Goal: Task Accomplishment & Management: Manage account settings

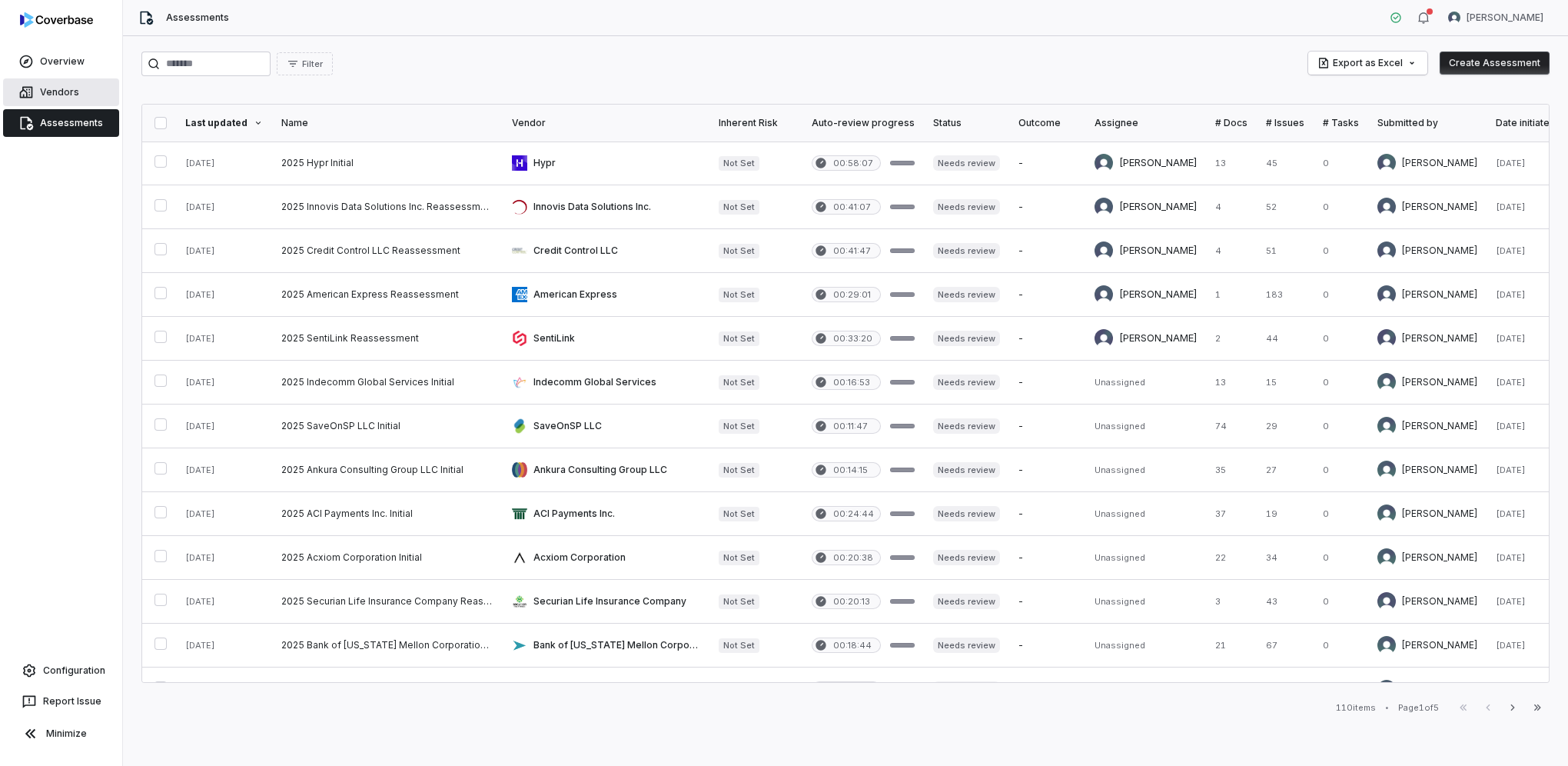
click at [70, 95] on link "Vendors" at bounding box center [61, 92] width 116 height 28
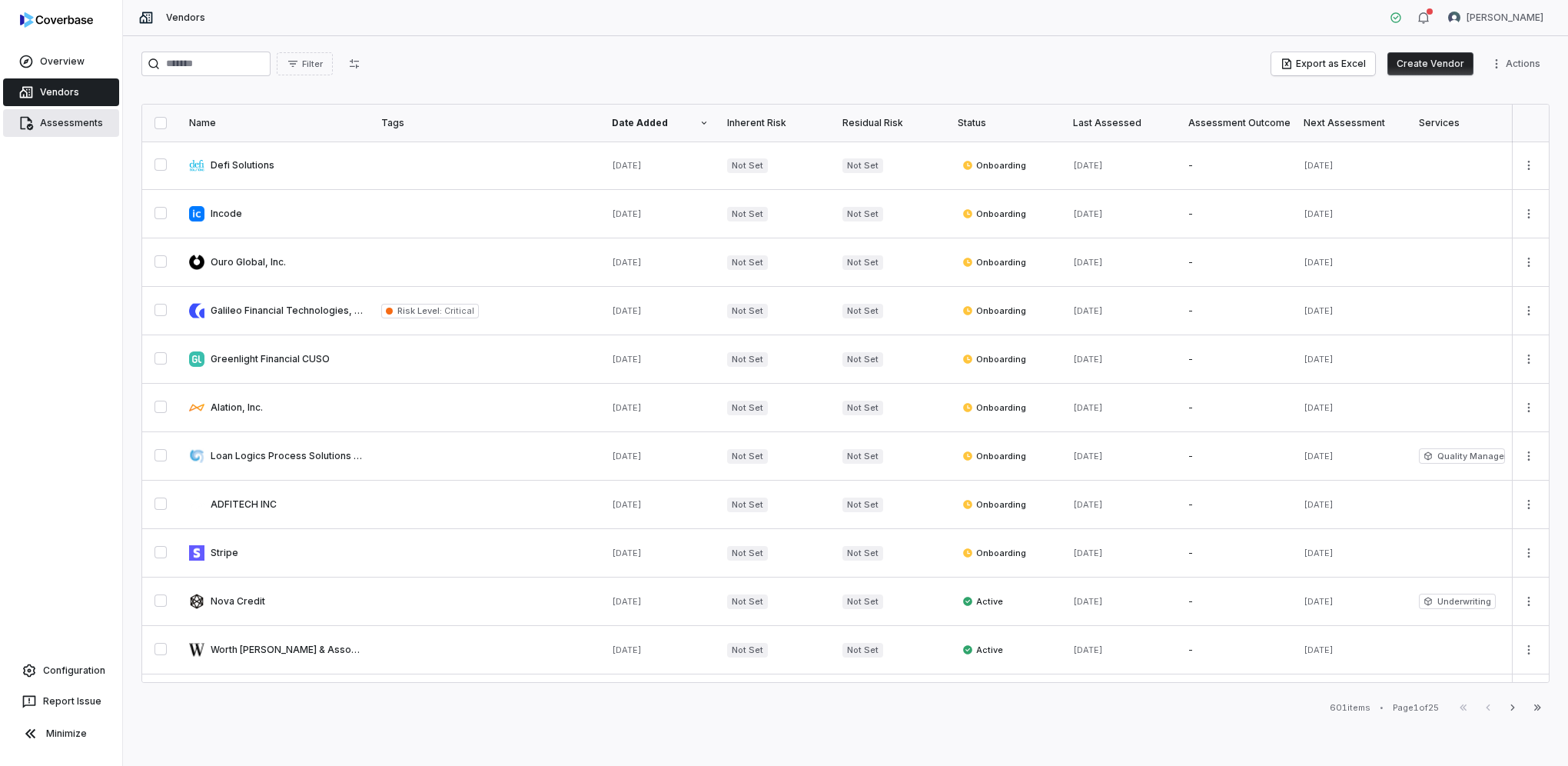
click at [76, 132] on link "Assessments" at bounding box center [61, 122] width 116 height 28
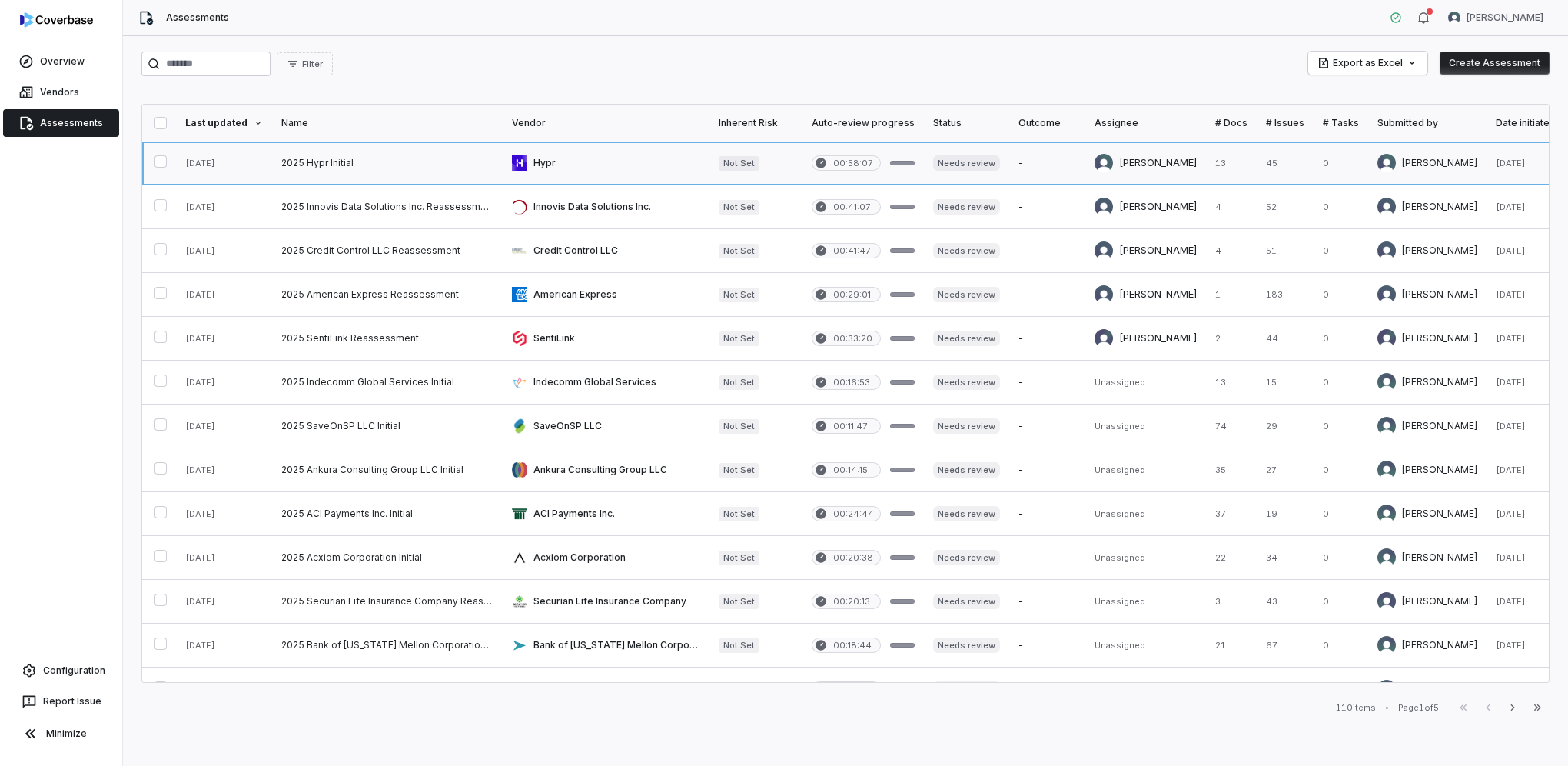
click at [362, 157] on link at bounding box center [387, 163] width 231 height 43
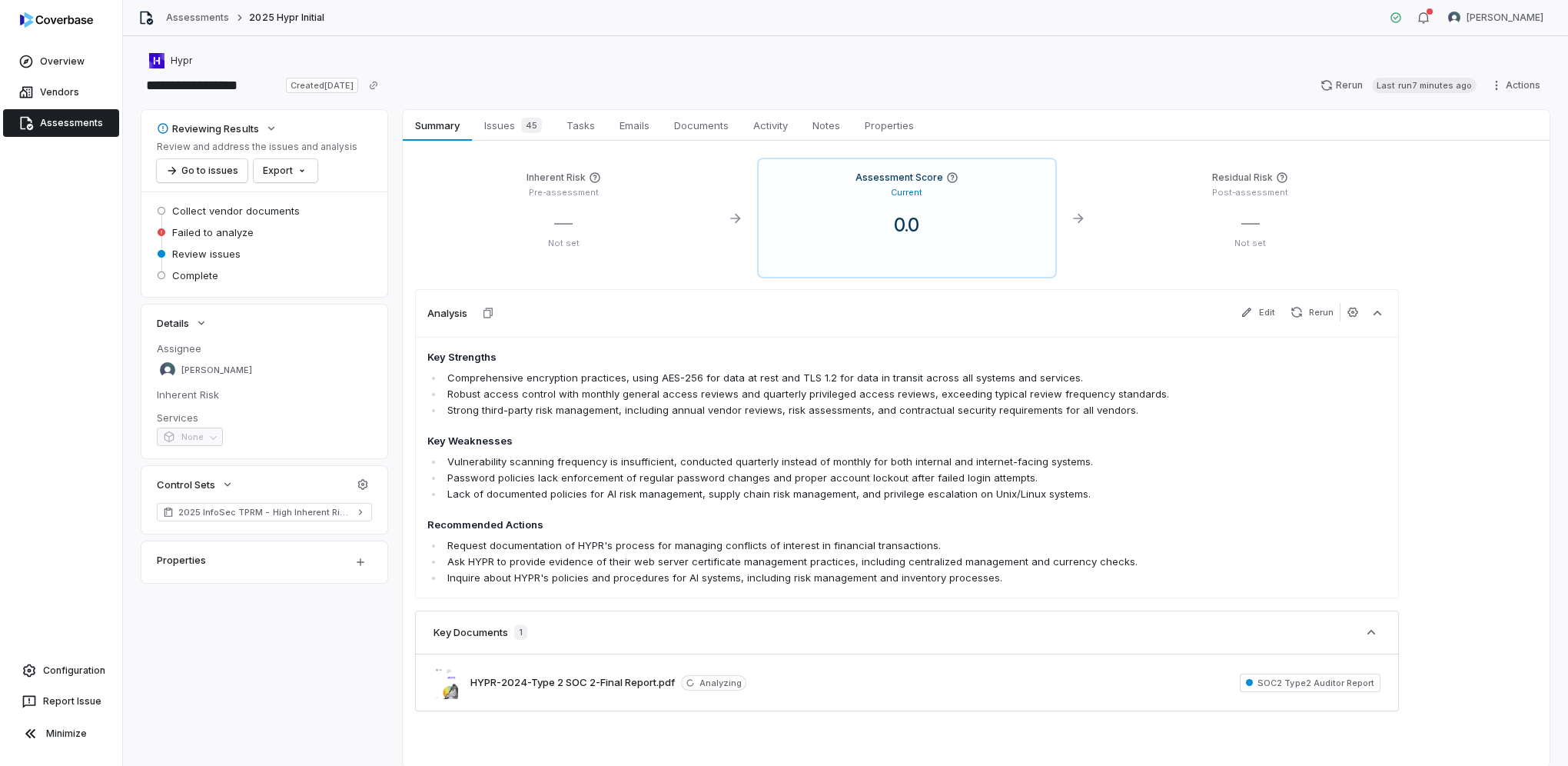
click at [768, 455] on li "Vulnerability scanning frequency is insufficient, conducted quarterly instead o…" at bounding box center [819, 462] width 751 height 16
click at [715, 128] on span "Documents" at bounding box center [701, 125] width 67 height 20
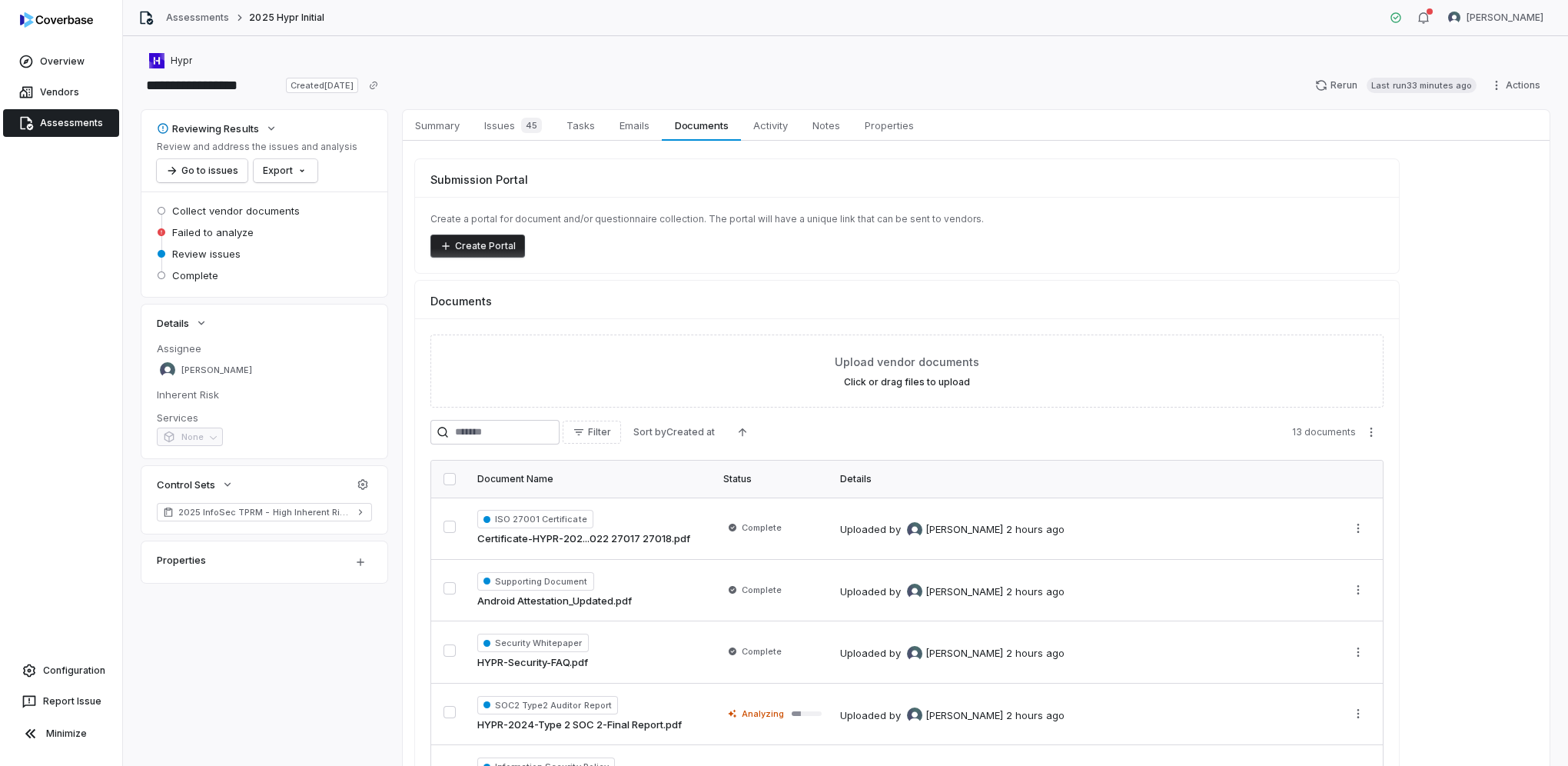
scroll to position [148, 0]
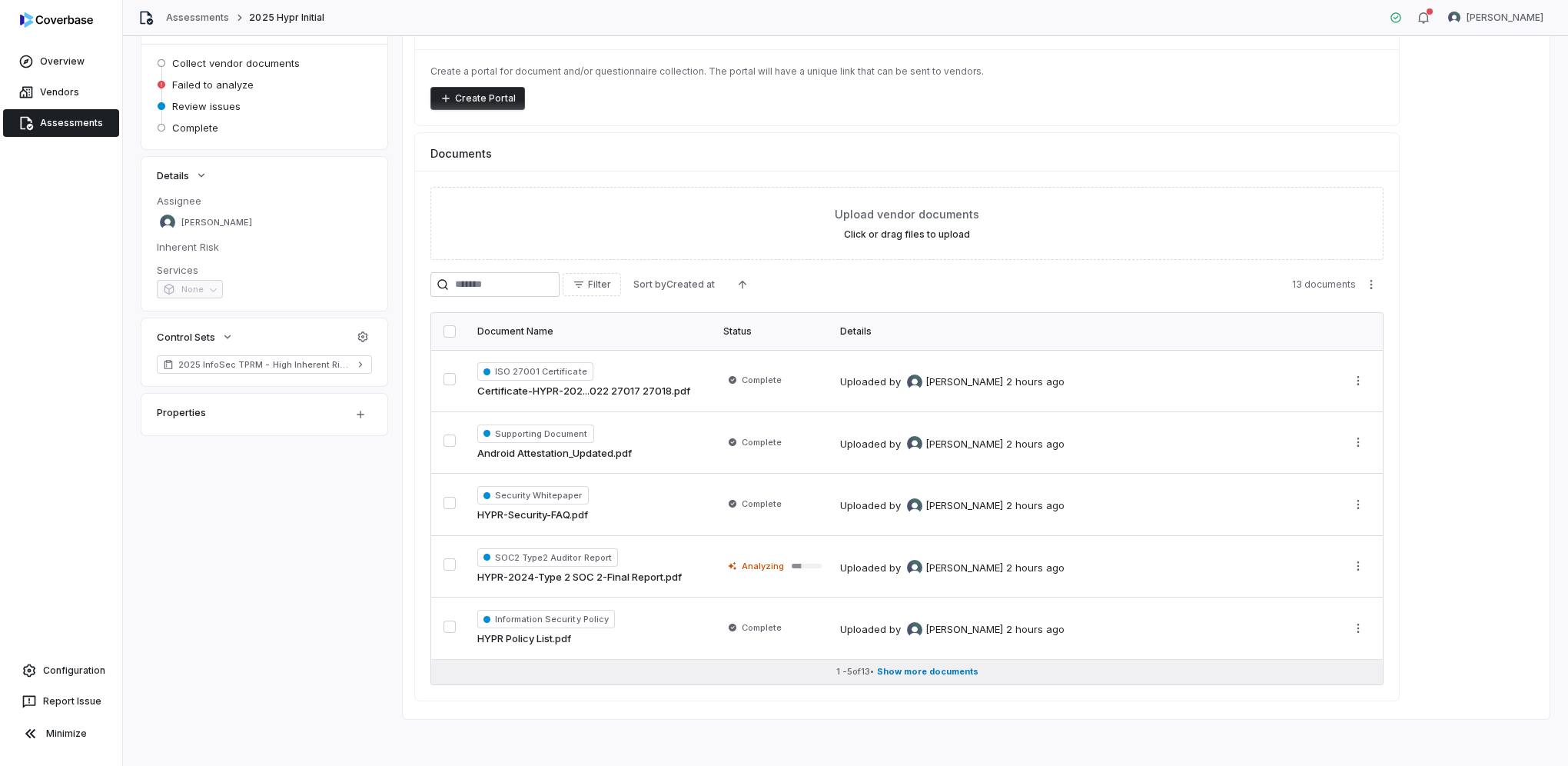
click at [940, 672] on span "Show more documents" at bounding box center [928, 671] width 102 height 12
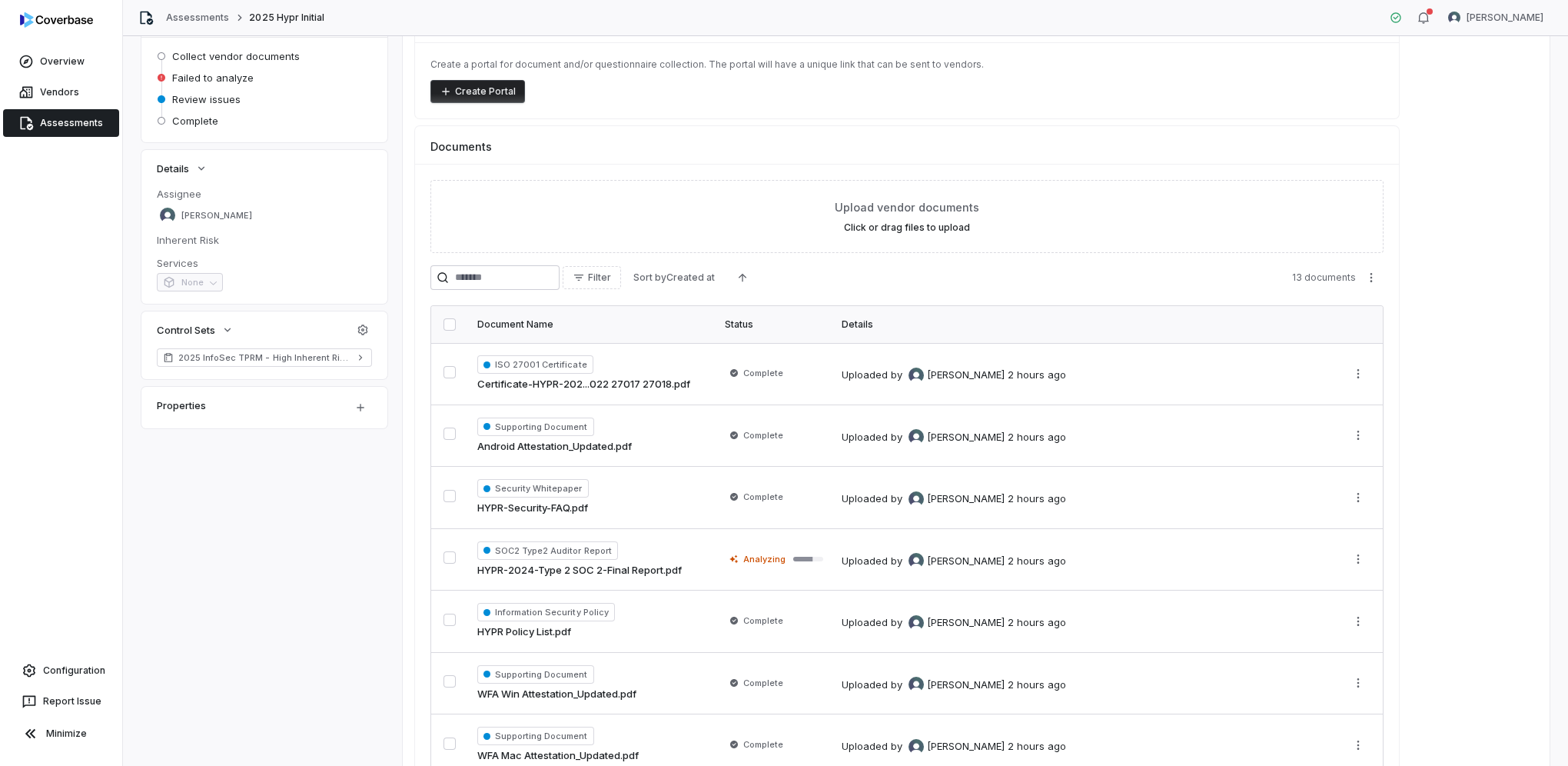
scroll to position [0, 0]
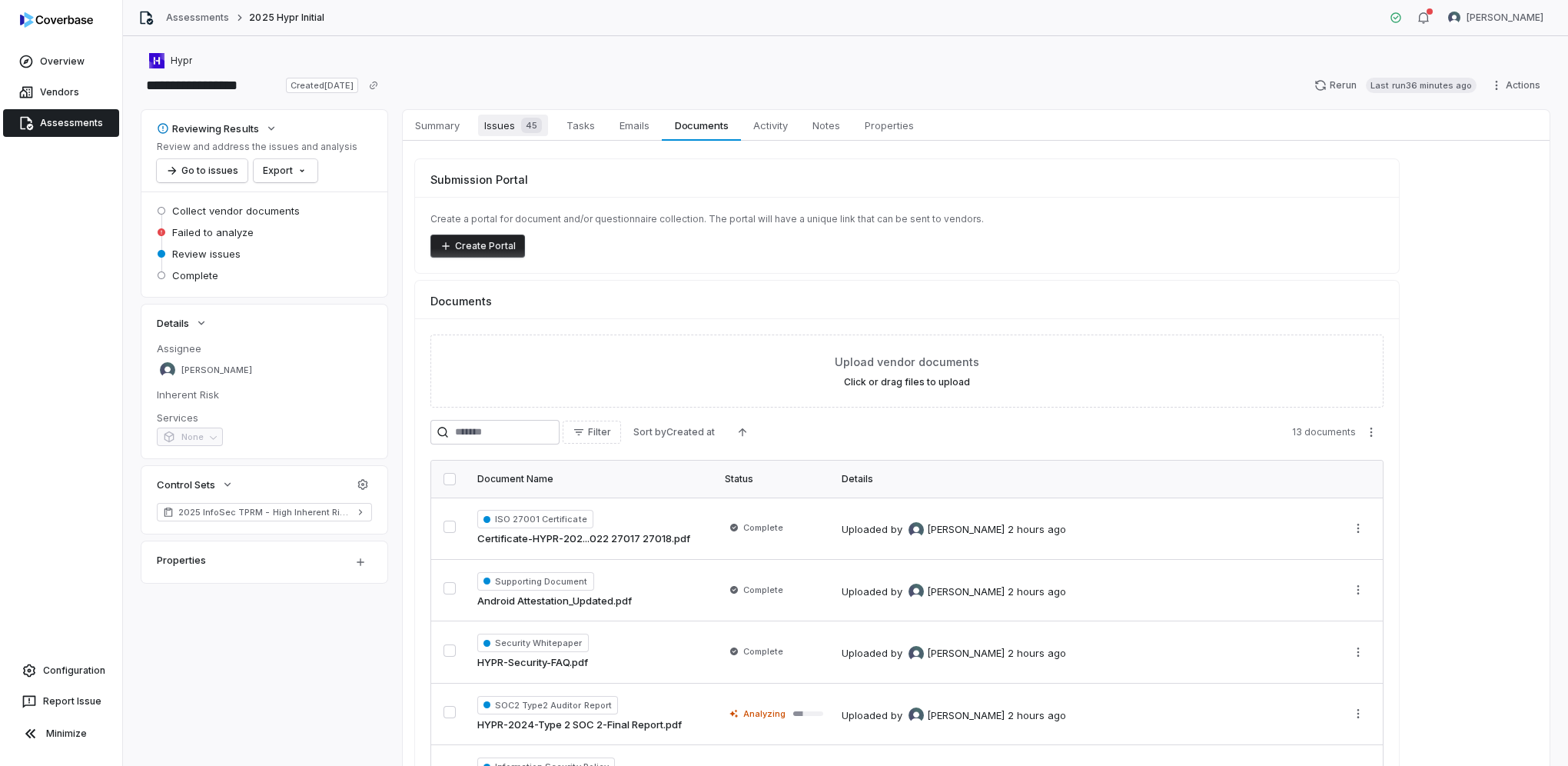
drag, startPoint x: 501, startPoint y: 128, endPoint x: 565, endPoint y: 138, distance: 64.8
click at [501, 128] on span "Issues 45" at bounding box center [513, 125] width 70 height 21
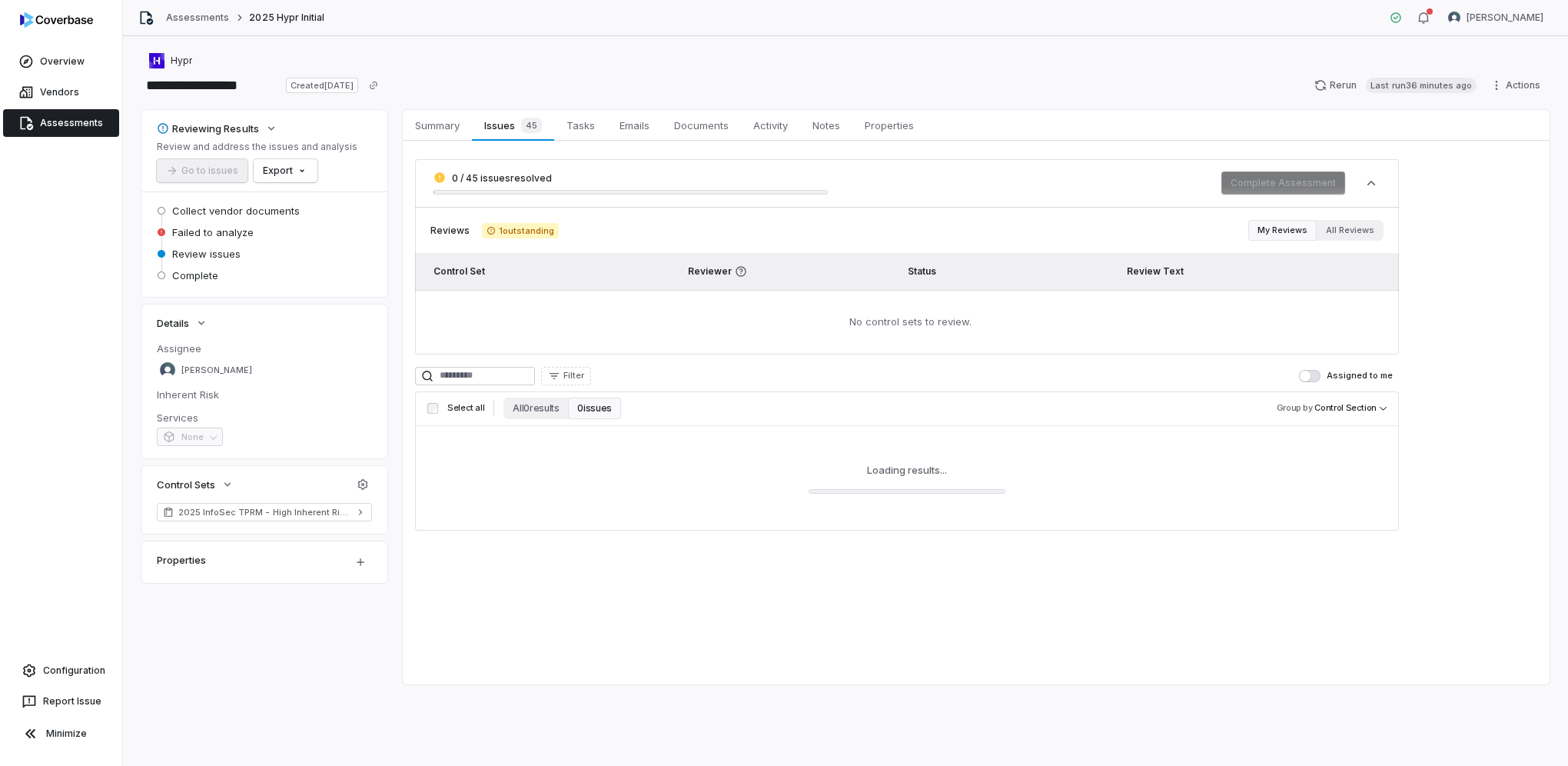
click at [1310, 377] on span "button" at bounding box center [1305, 376] width 11 height 11
click at [1310, 375] on button "Assigned to me" at bounding box center [1309, 376] width 21 height 12
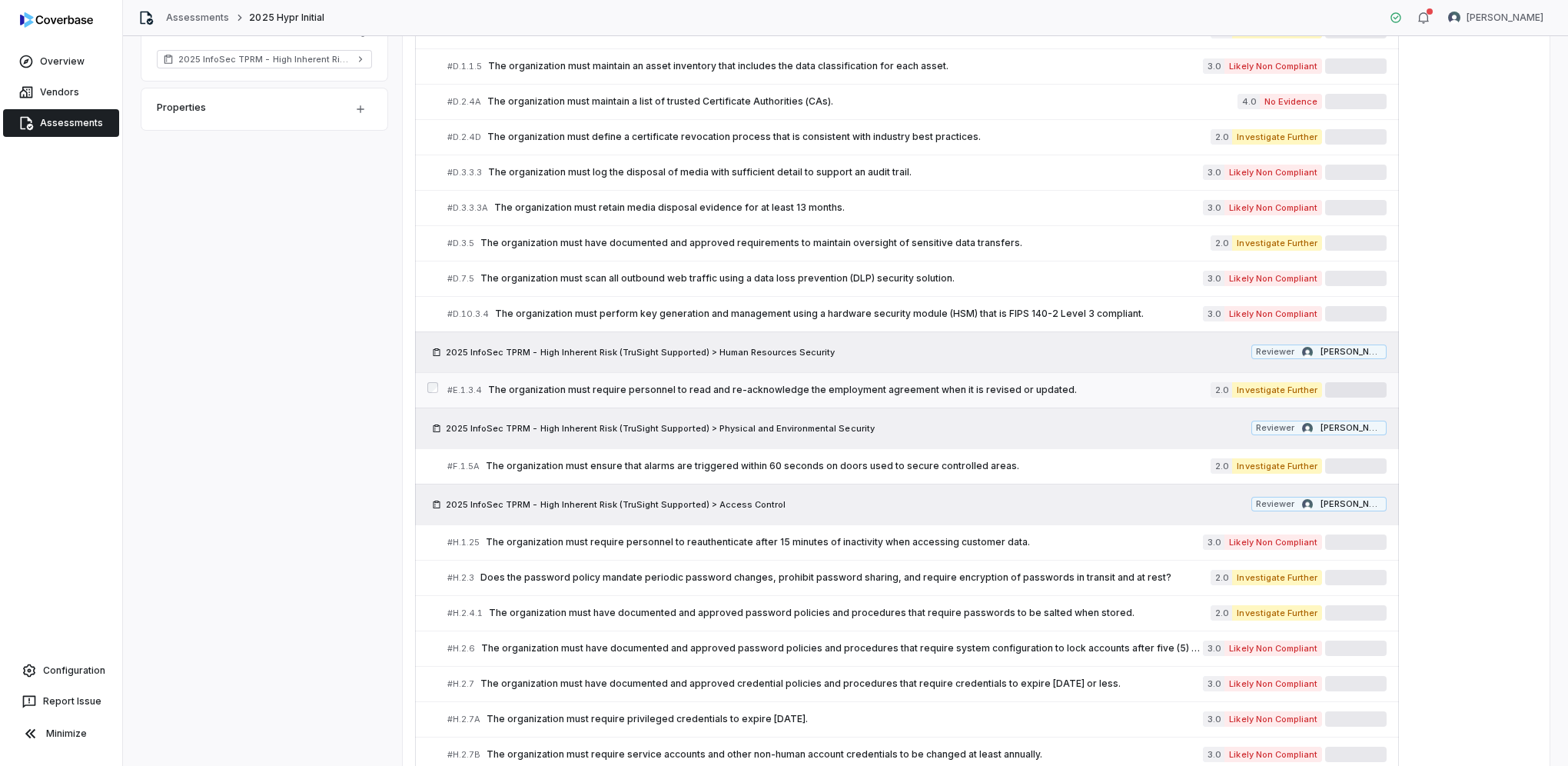
scroll to position [461, 0]
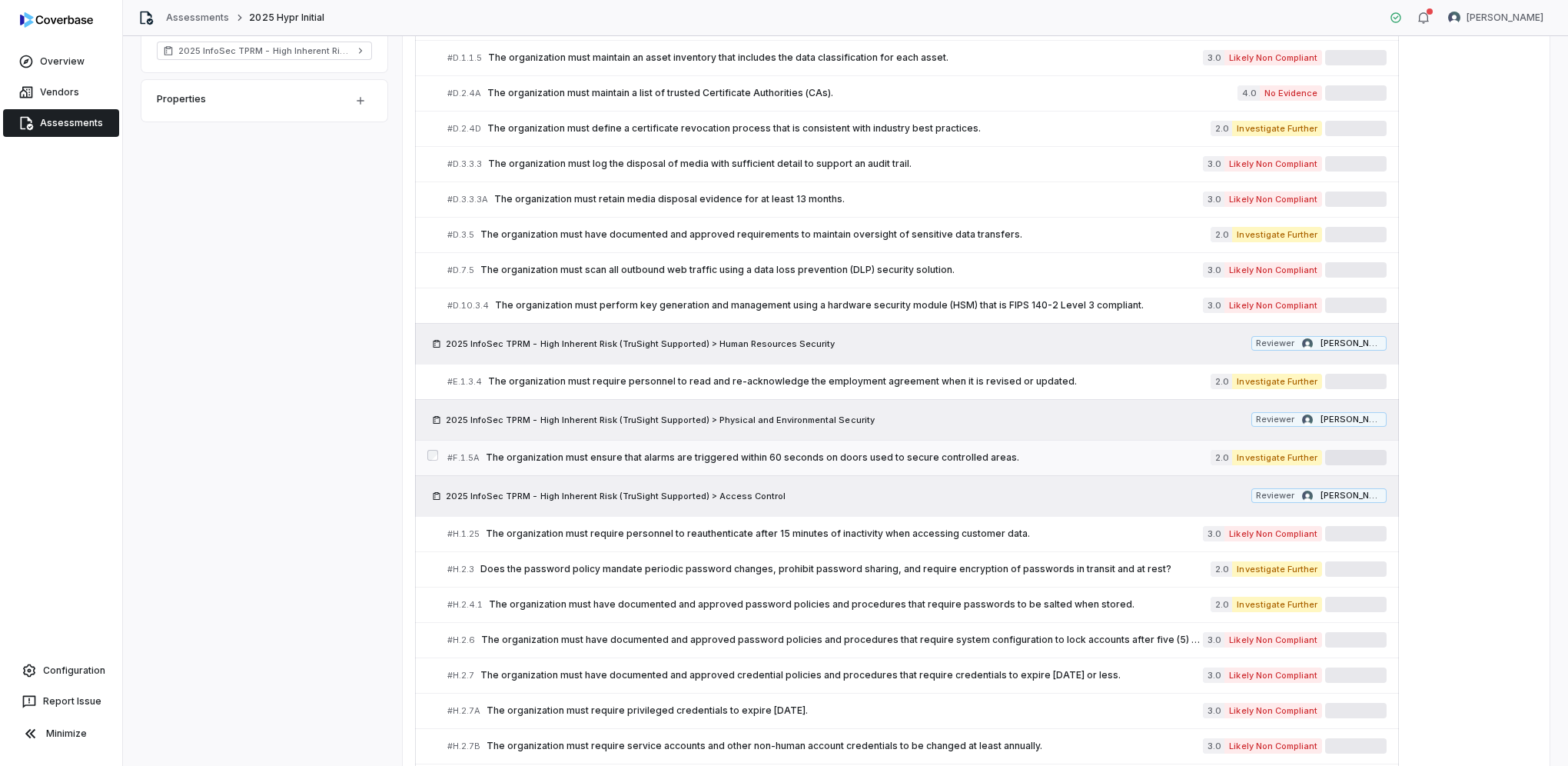
click at [1002, 458] on span "The organization must ensure that alarms are triggered within 60 seconds on doo…" at bounding box center [848, 457] width 725 height 12
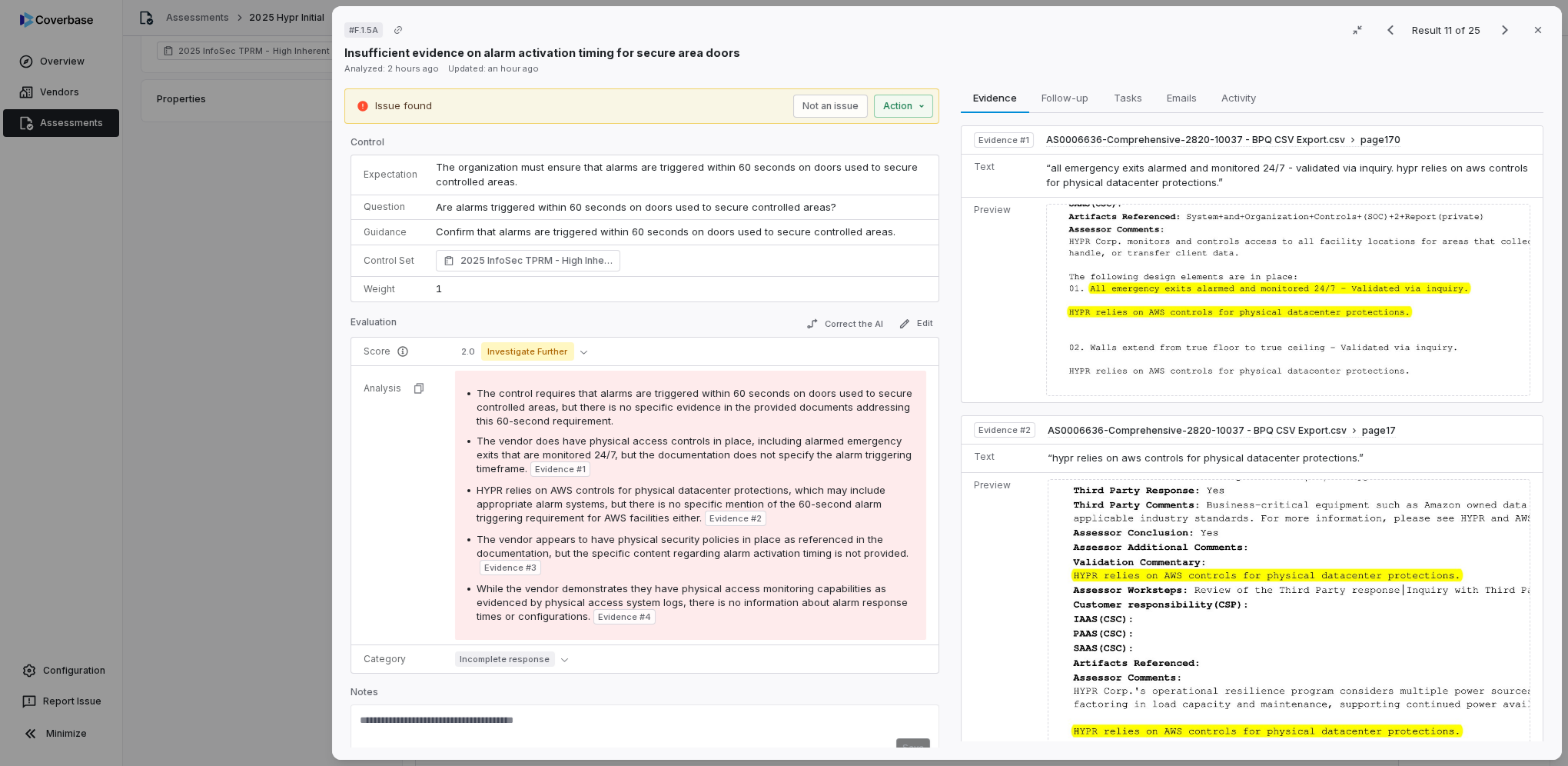
click at [277, 464] on div "# F.1.5A Result 11 of 25 Close Insufficient evidence on alarm activation timing…" at bounding box center [784, 383] width 1568 height 766
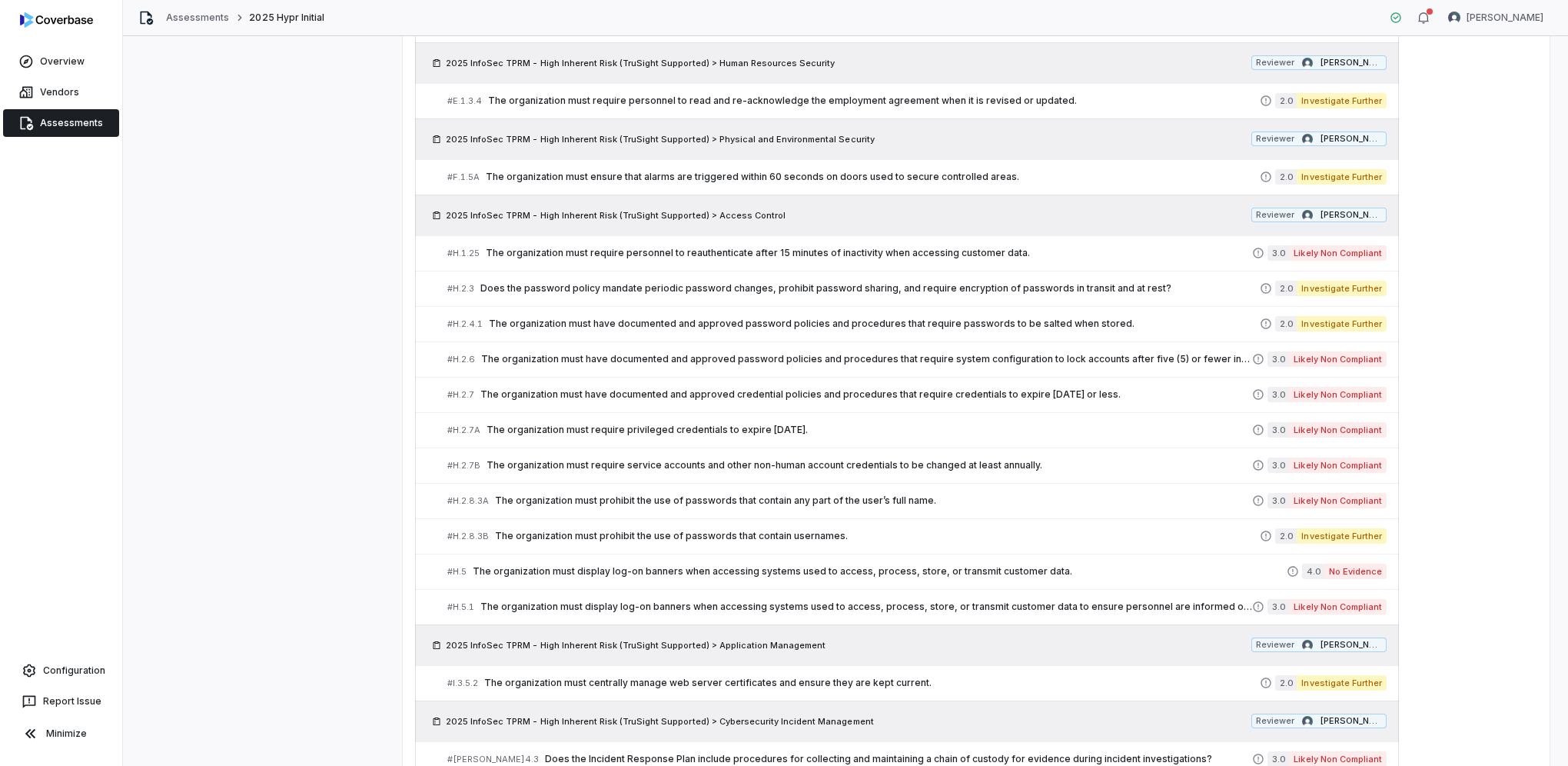
scroll to position [769, 0]
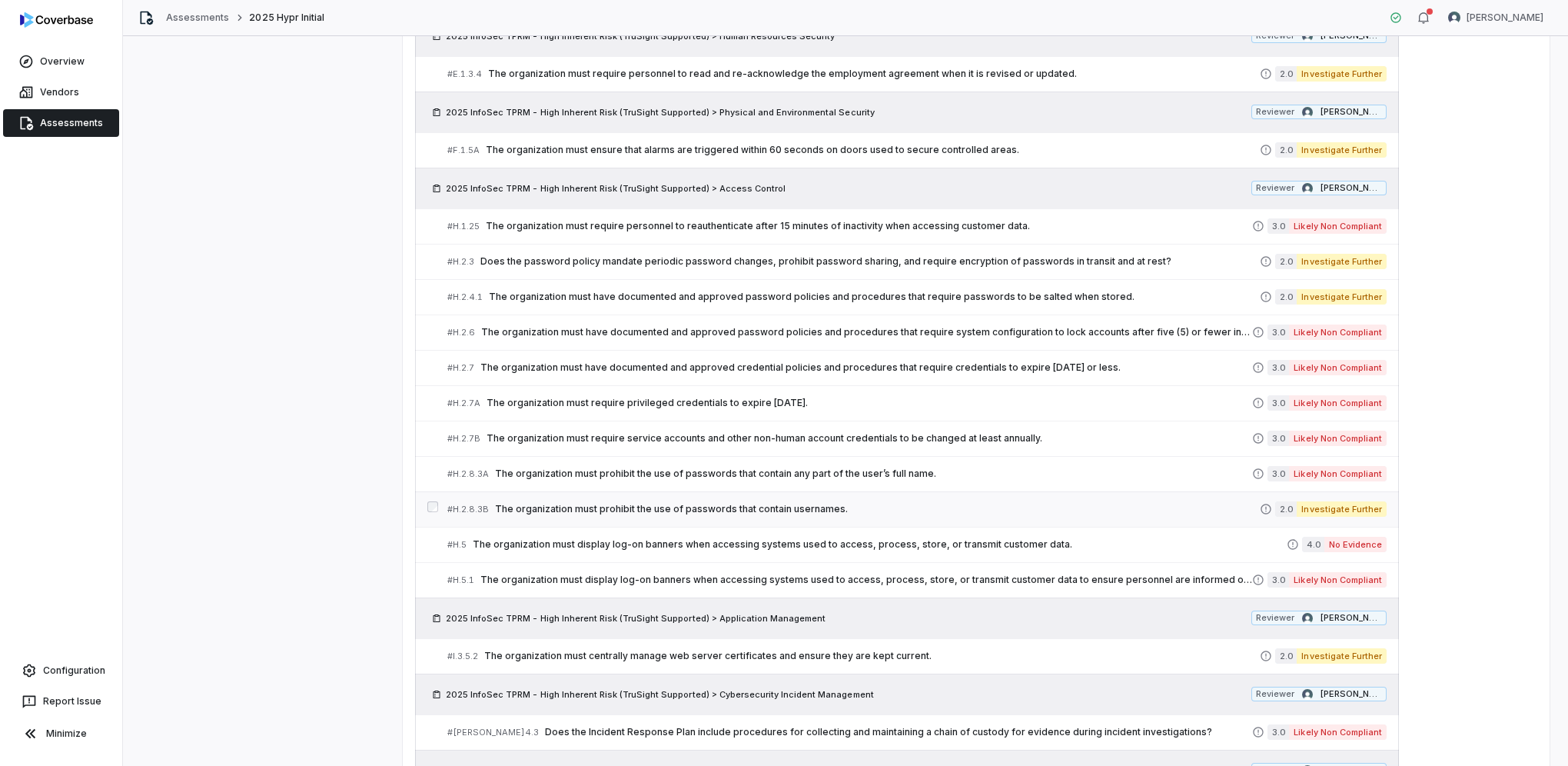
click at [1016, 511] on div "# H.2.8.3B The organization must prohibit the use of passwords that contain use…" at bounding box center [853, 509] width 812 height 16
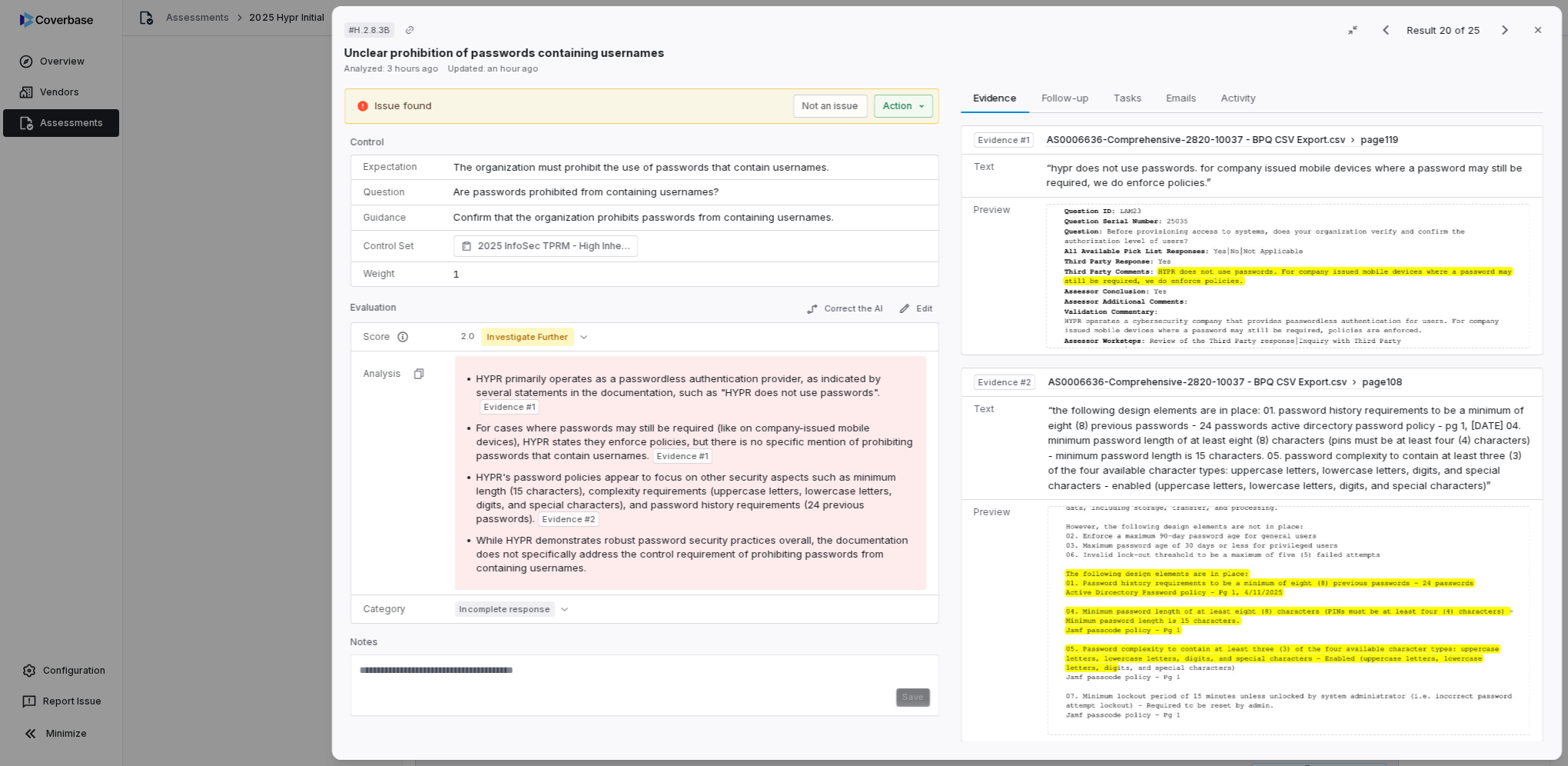
drag, startPoint x: 165, startPoint y: 461, endPoint x: 570, endPoint y: 497, distance: 406.6
click at [165, 461] on div "# H.2.8.3B Result 20 of 25 Close Unclear prohibition of passwords containing us…" at bounding box center [784, 383] width 1568 height 766
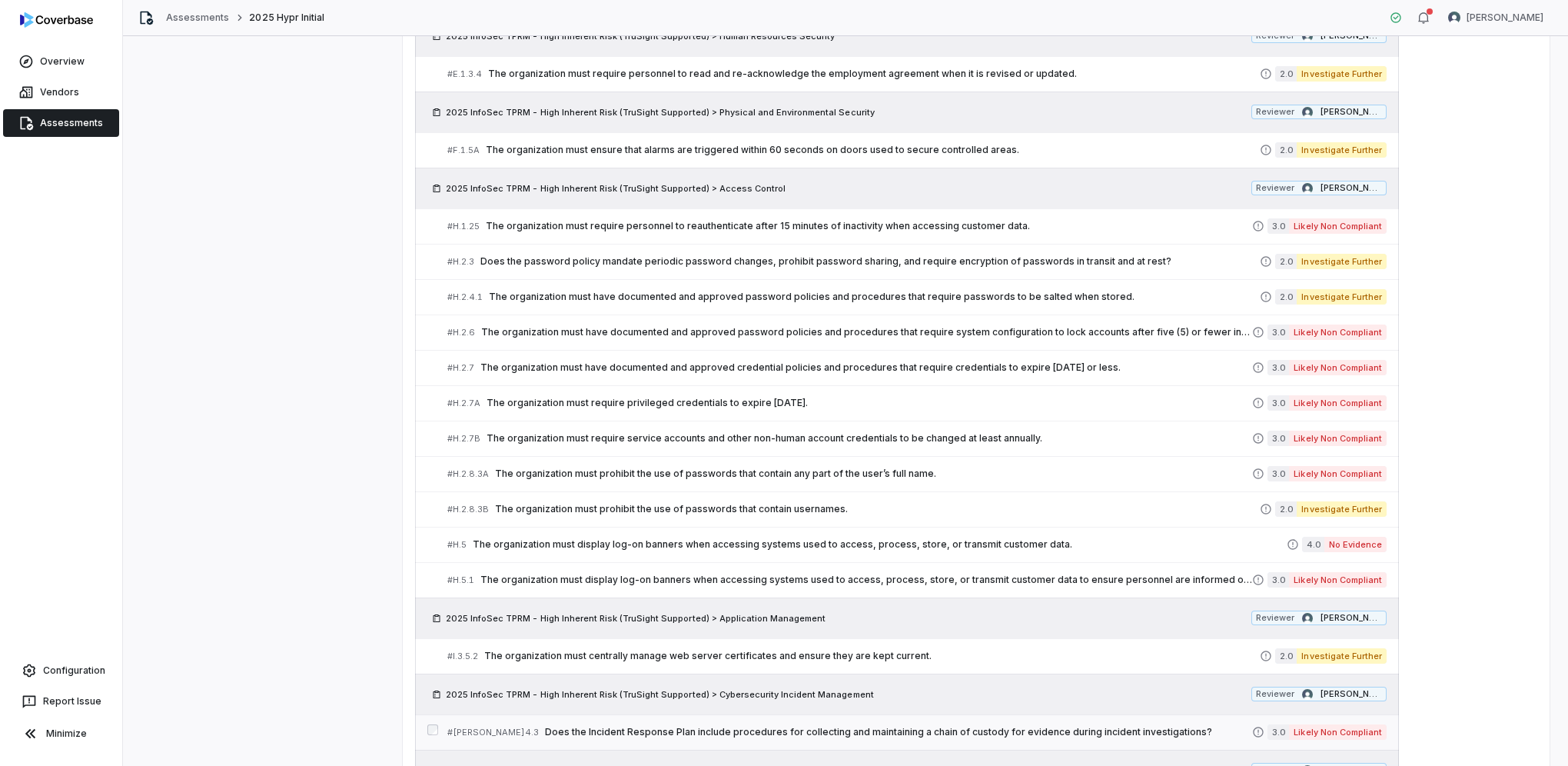
scroll to position [692, 0]
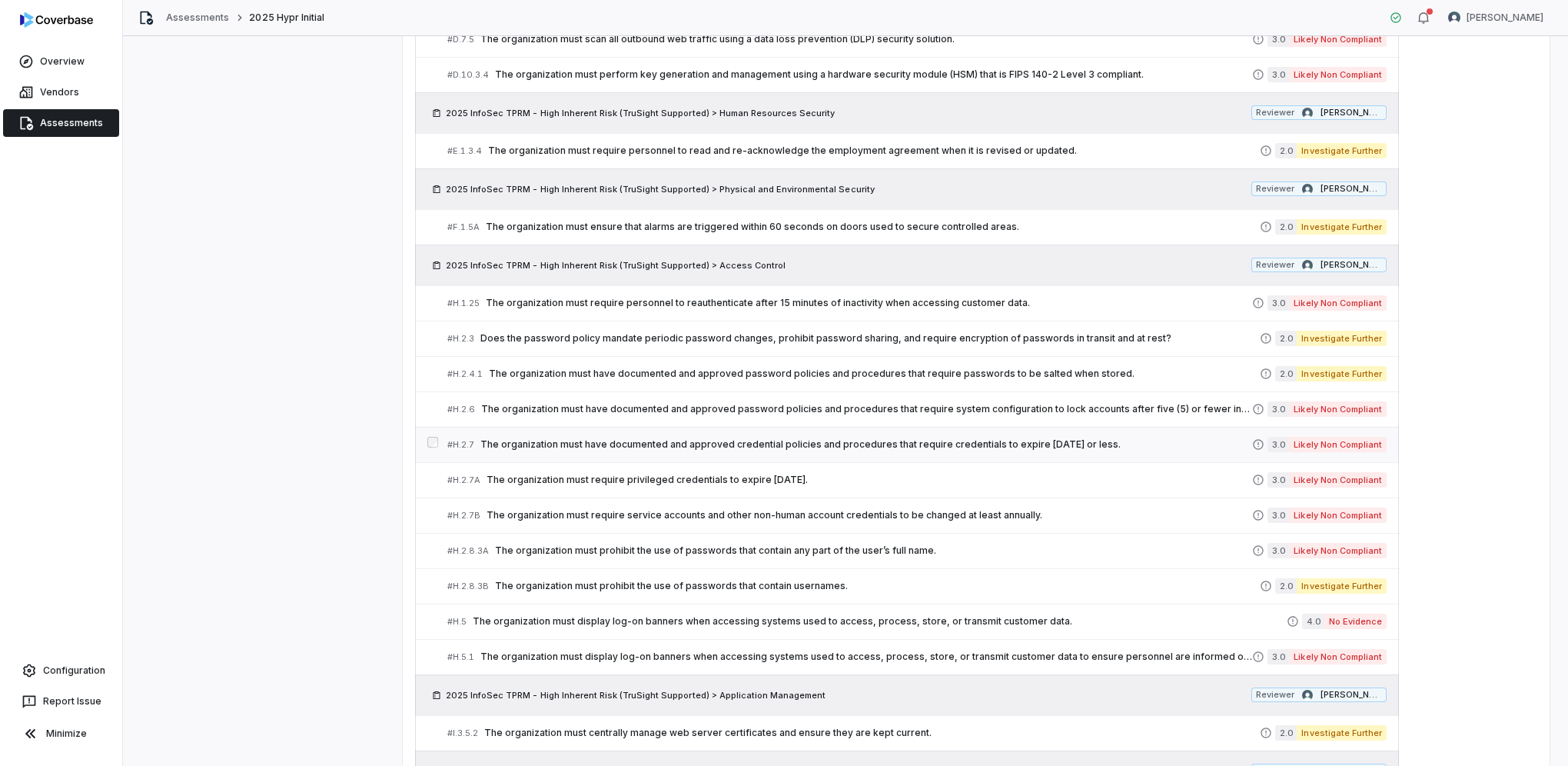
click at [1027, 448] on div "# H.2.7 The organization must have documented and approved credential policies …" at bounding box center [850, 445] width 805 height 16
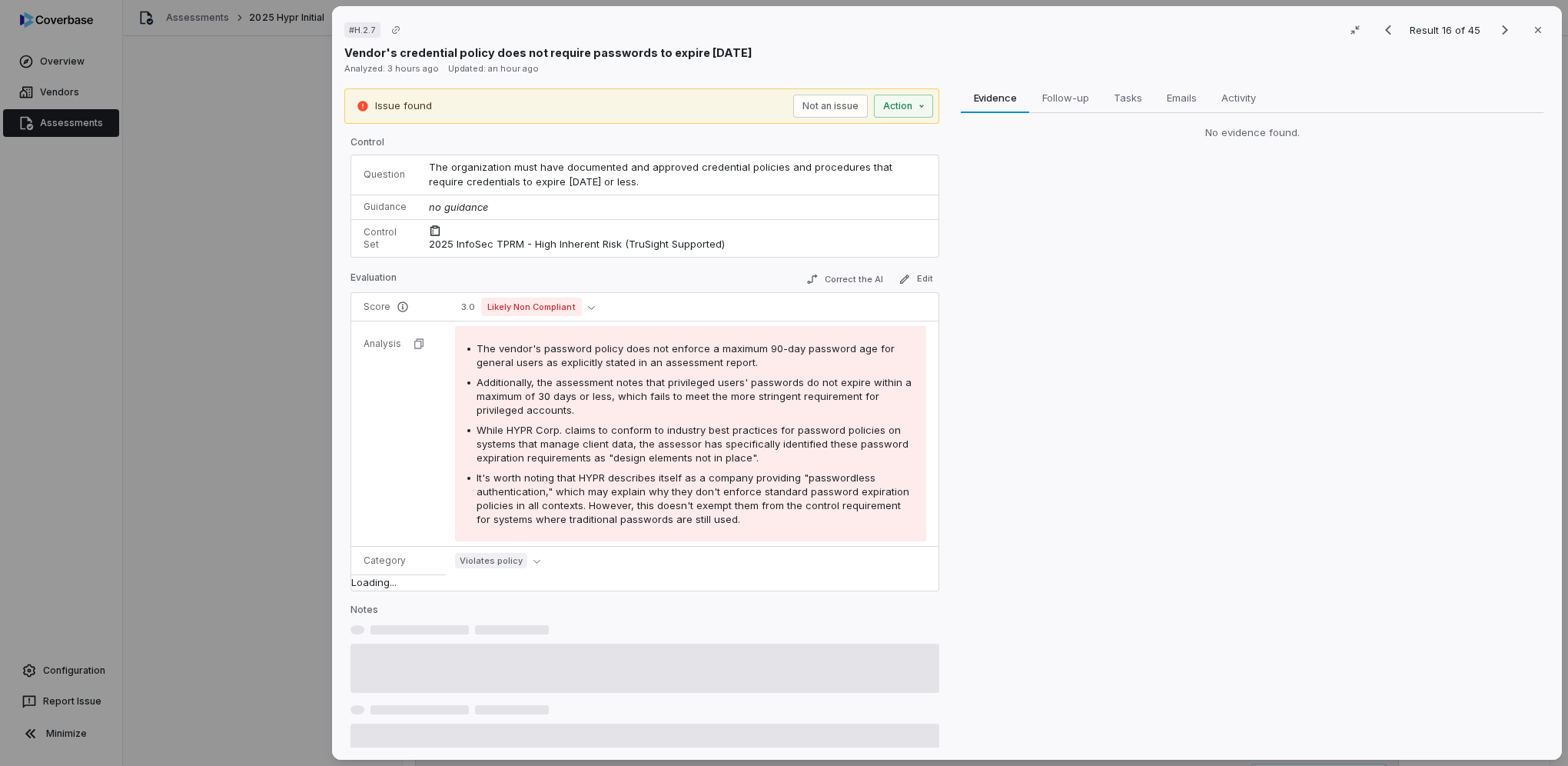
click at [226, 433] on div "# H.2.7 Result 16 of 45 Close Vendor's credential policy does not require passw…" at bounding box center [784, 383] width 1568 height 766
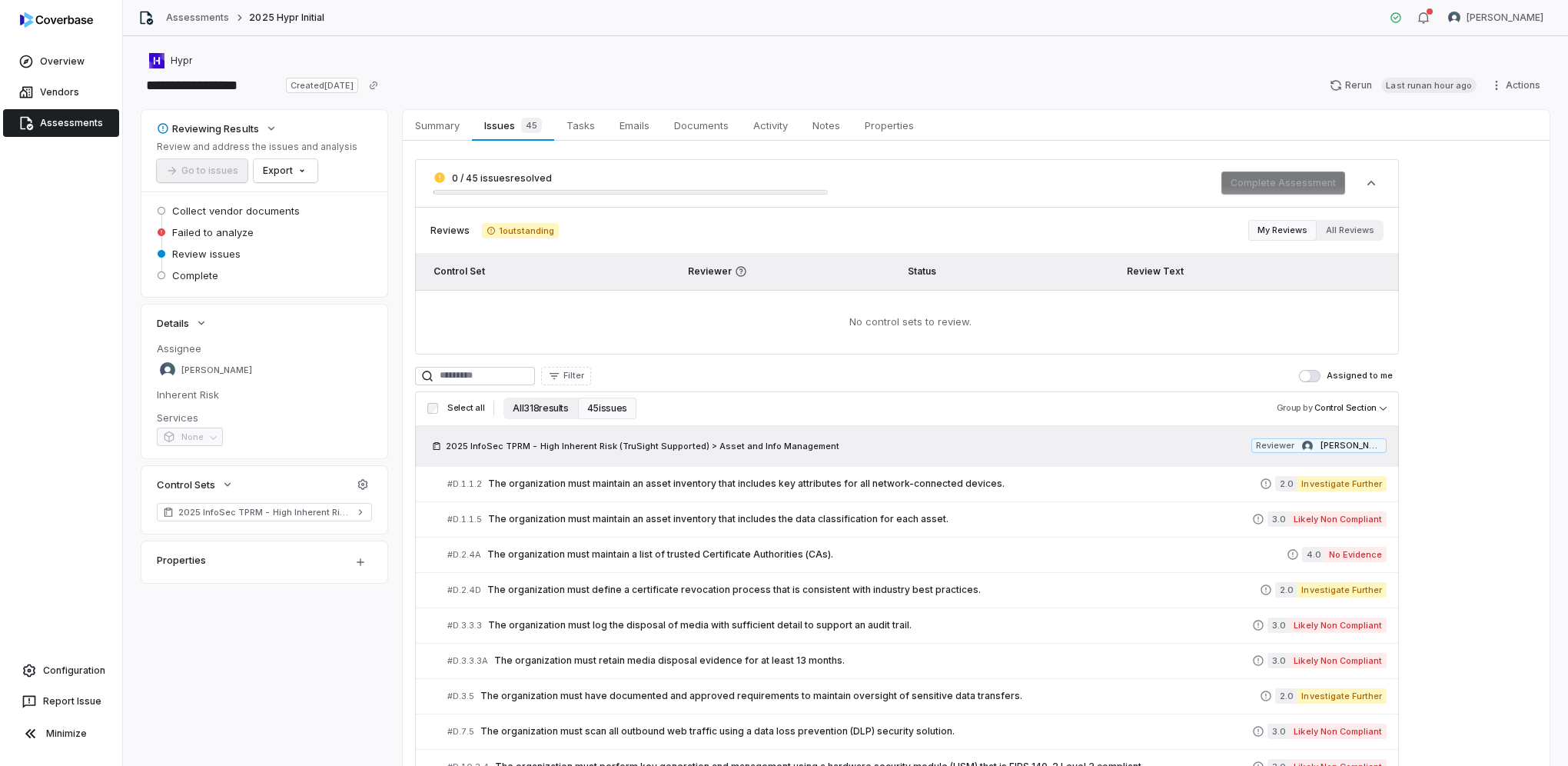
click at [528, 402] on button "All 318 results" at bounding box center [540, 408] width 74 height 21
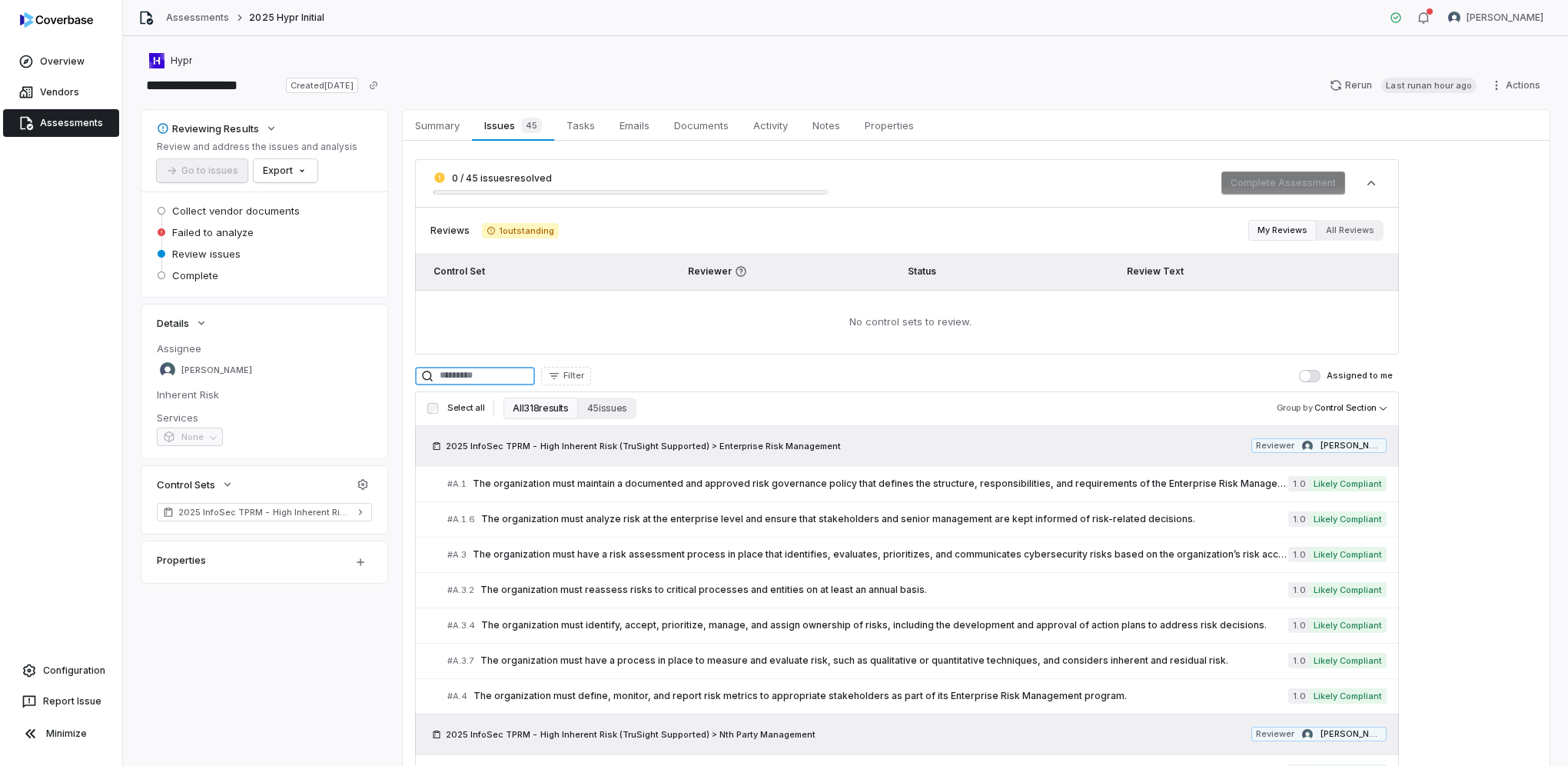
click at [535, 371] on input at bounding box center [475, 375] width 120 height 19
type input "***"
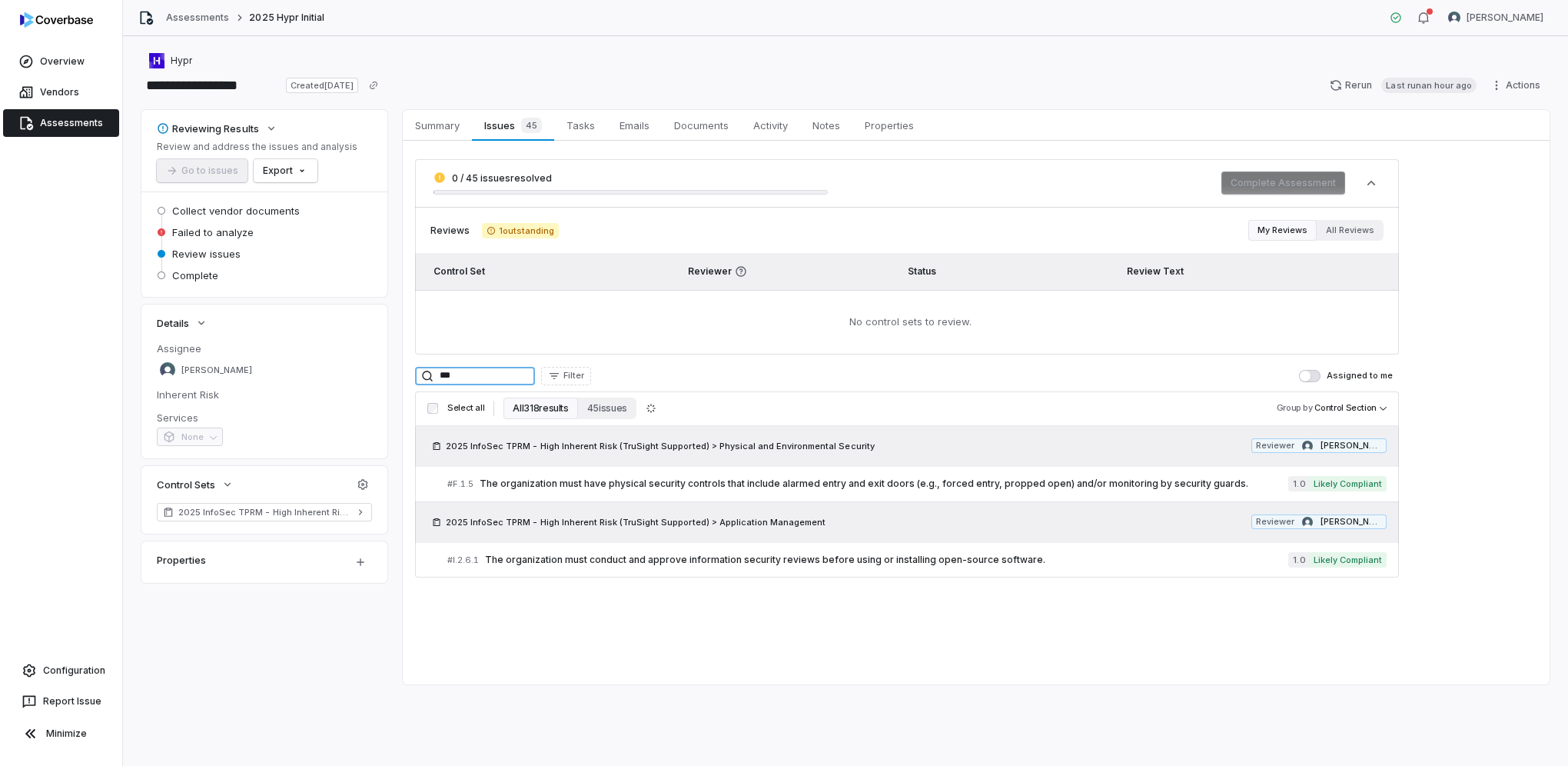
drag, startPoint x: 501, startPoint y: 373, endPoint x: 439, endPoint y: 372, distance: 62.0
click at [439, 372] on div "***" at bounding box center [475, 375] width 120 height 19
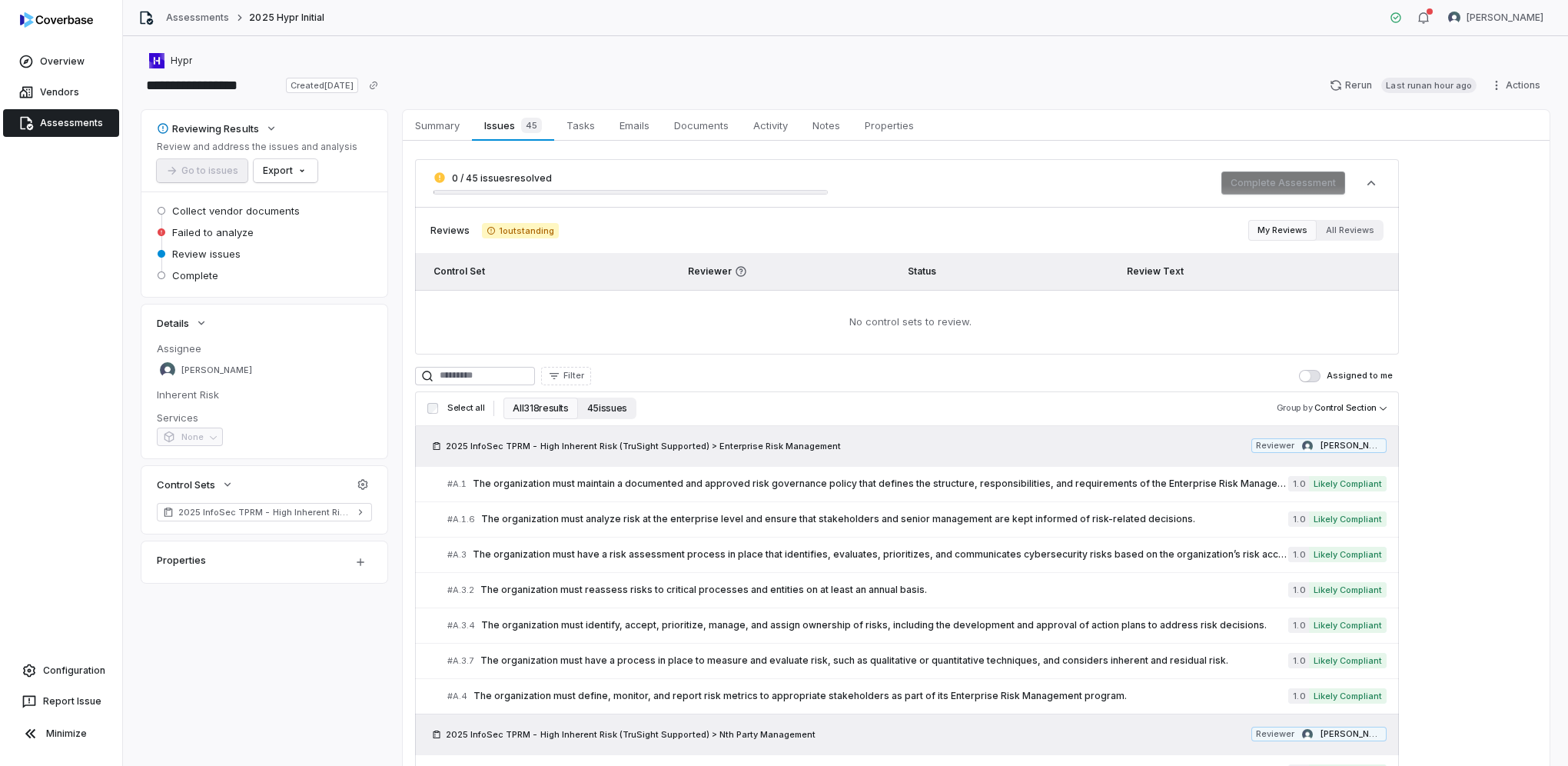
click at [587, 410] on button "45 issues" at bounding box center [607, 408] width 59 height 21
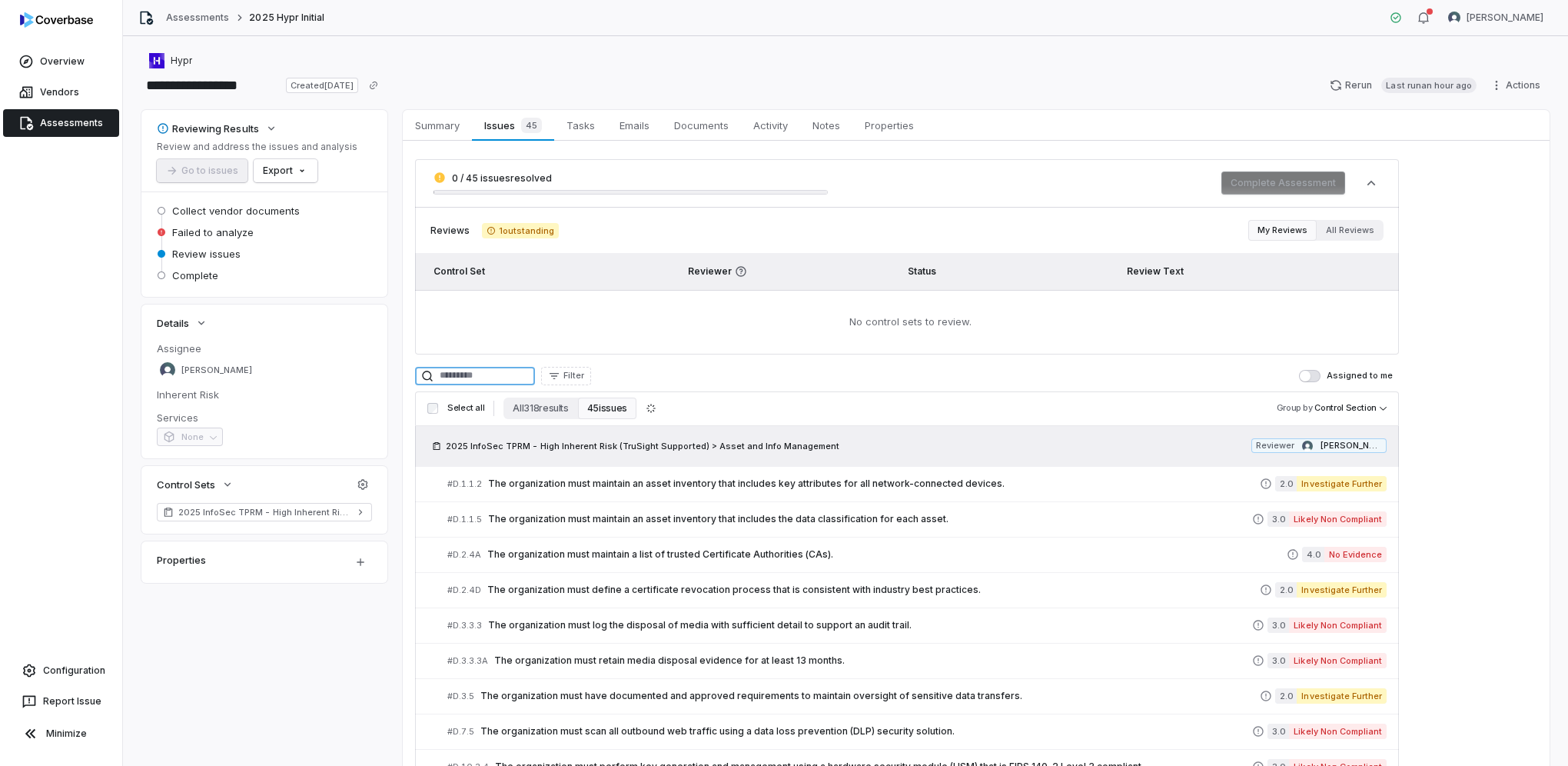
click at [497, 371] on input at bounding box center [475, 375] width 120 height 19
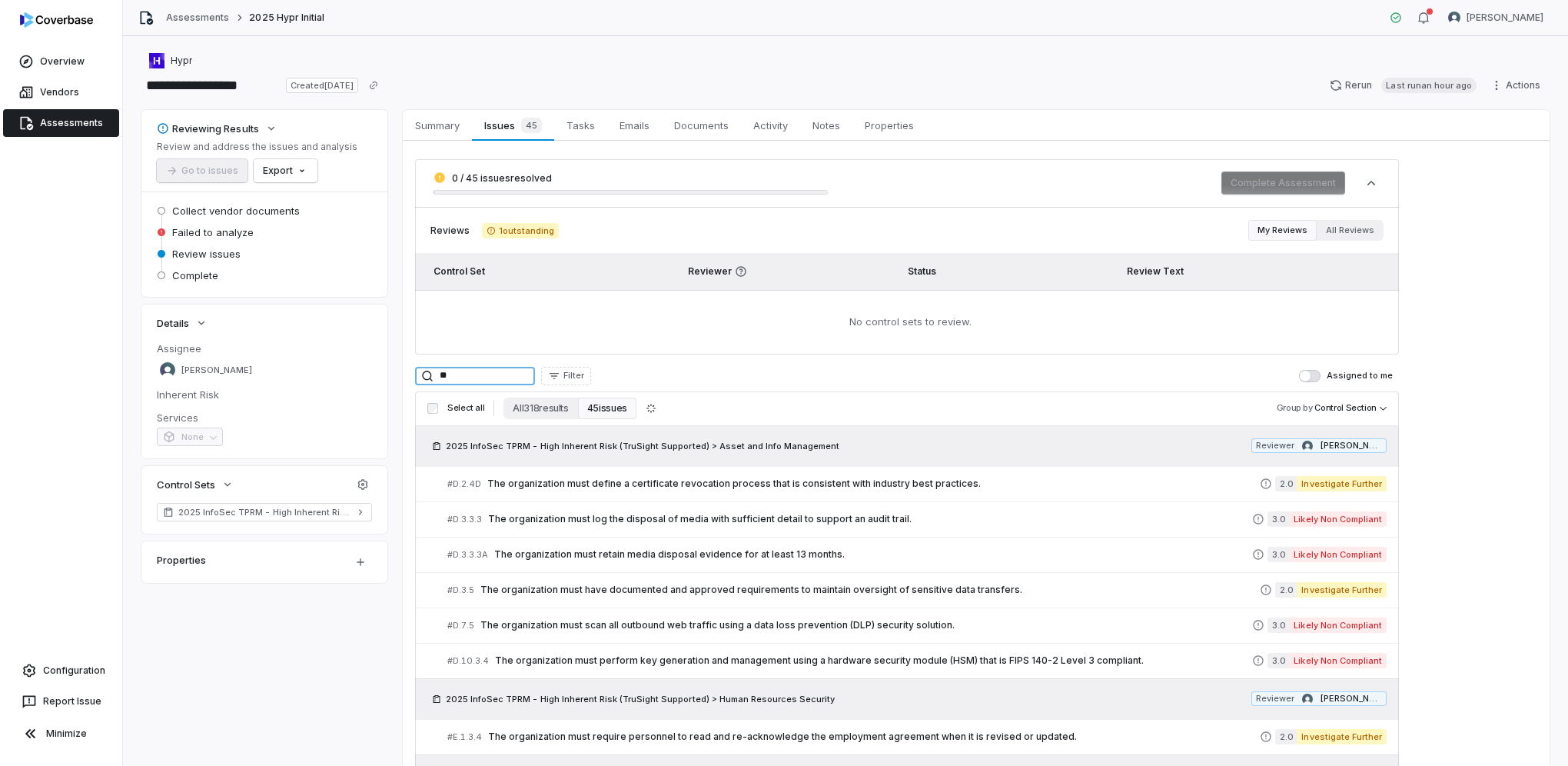
type input "***"
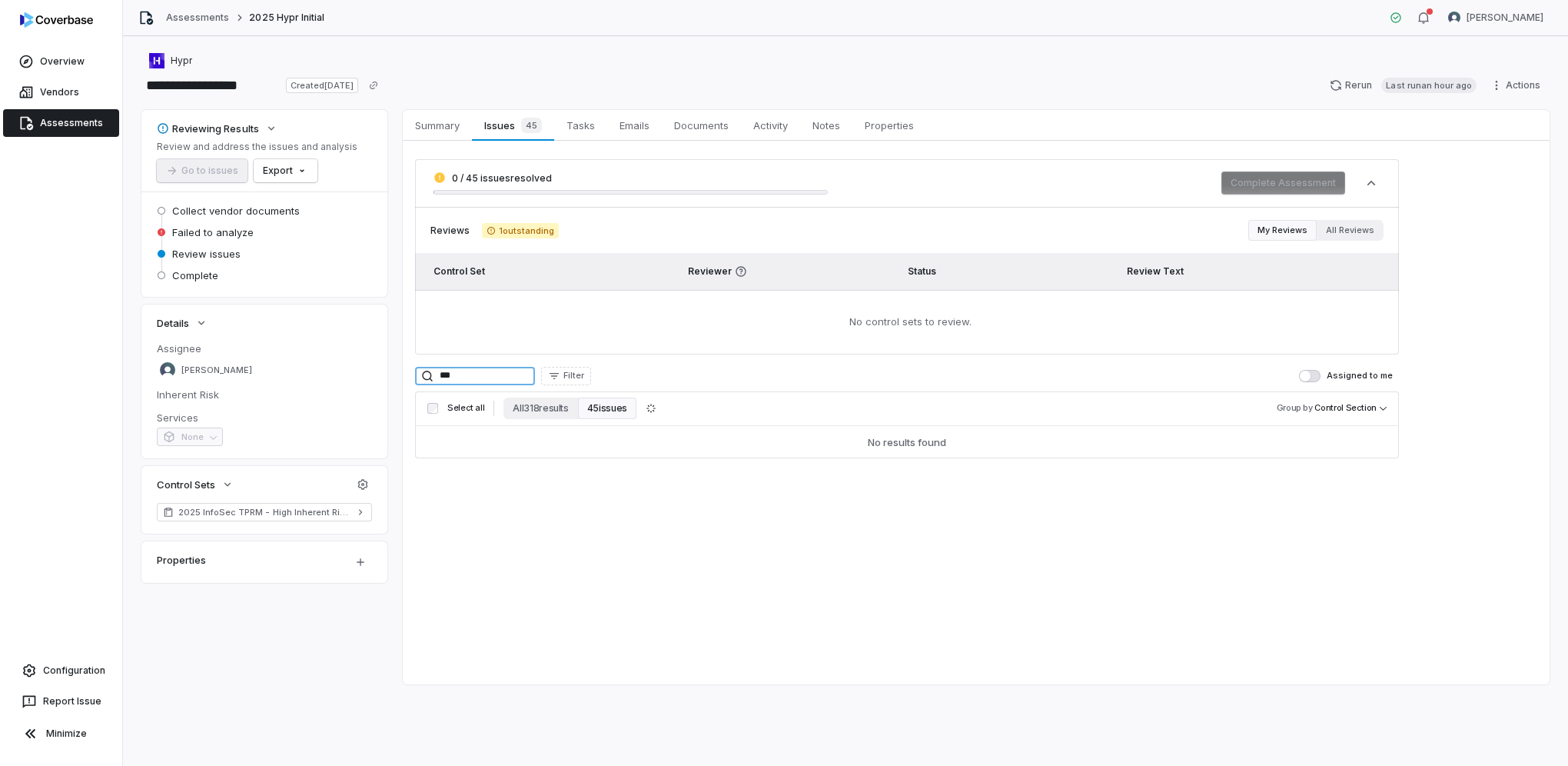
drag, startPoint x: 473, startPoint y: 382, endPoint x: 431, endPoint y: 383, distance: 42.0
click at [431, 383] on div "***" at bounding box center [475, 375] width 120 height 19
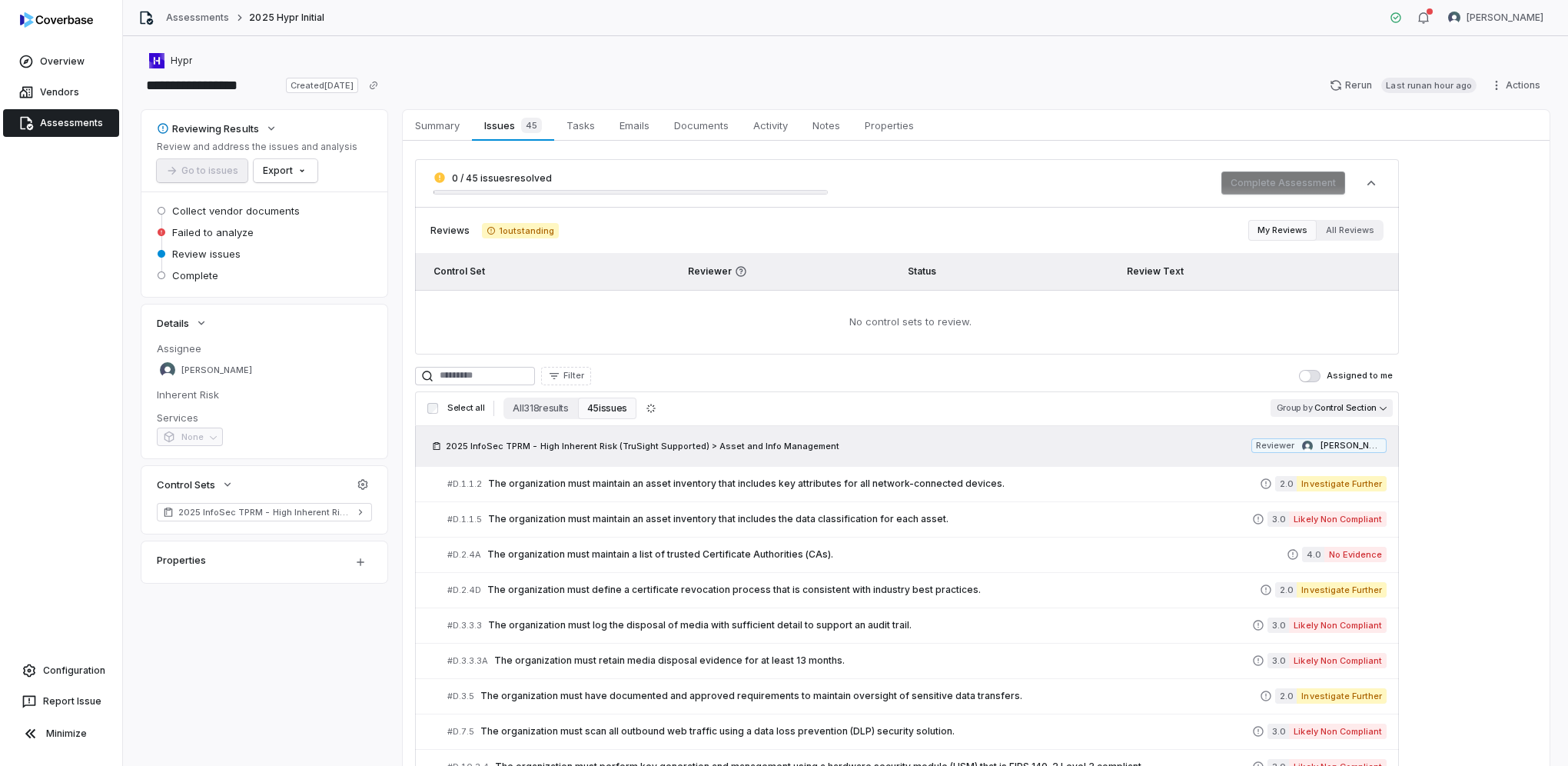
click at [1344, 410] on body "**********" at bounding box center [784, 383] width 1568 height 766
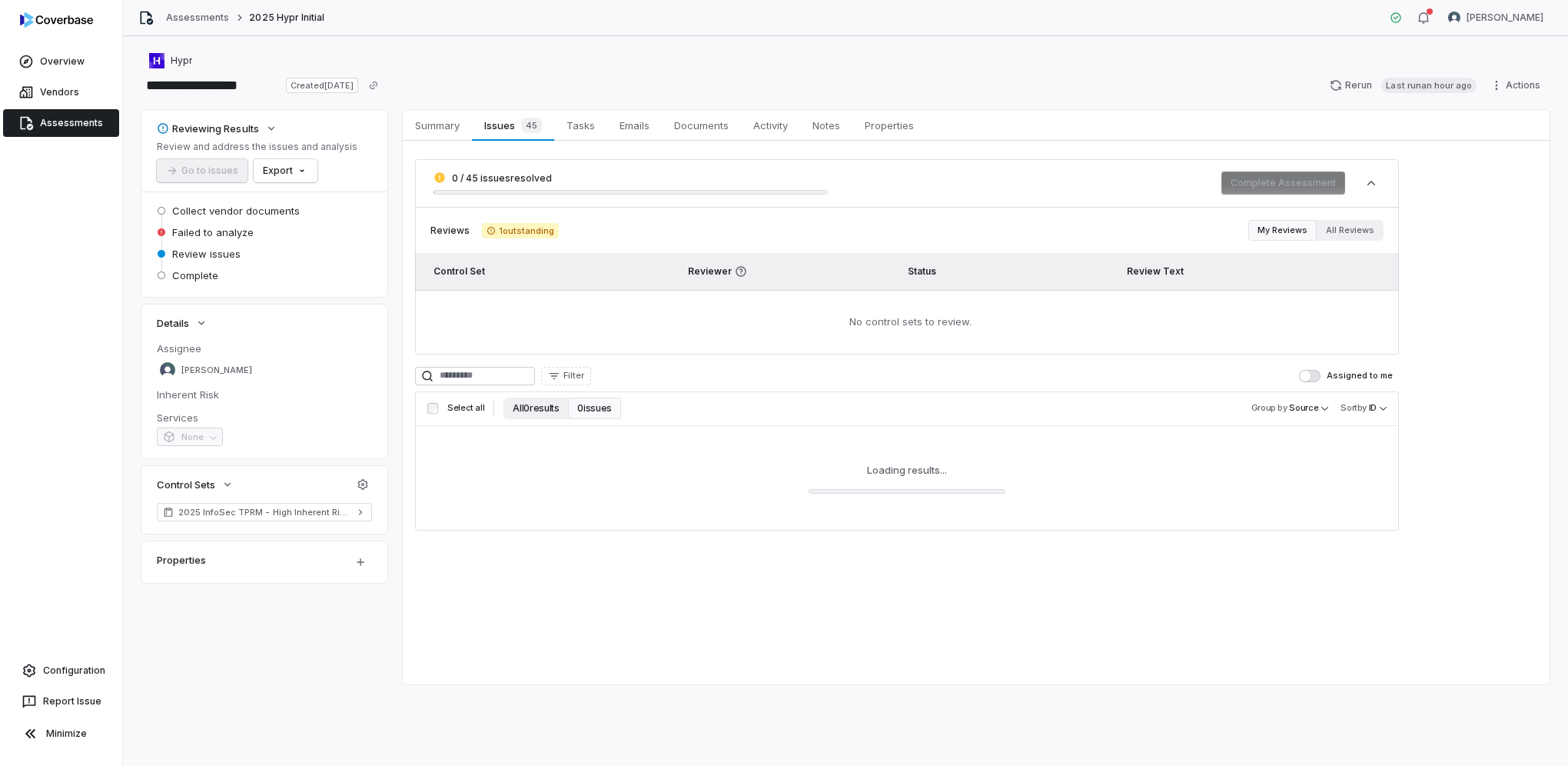
click at [534, 407] on button "All 0 results" at bounding box center [536, 408] width 64 height 21
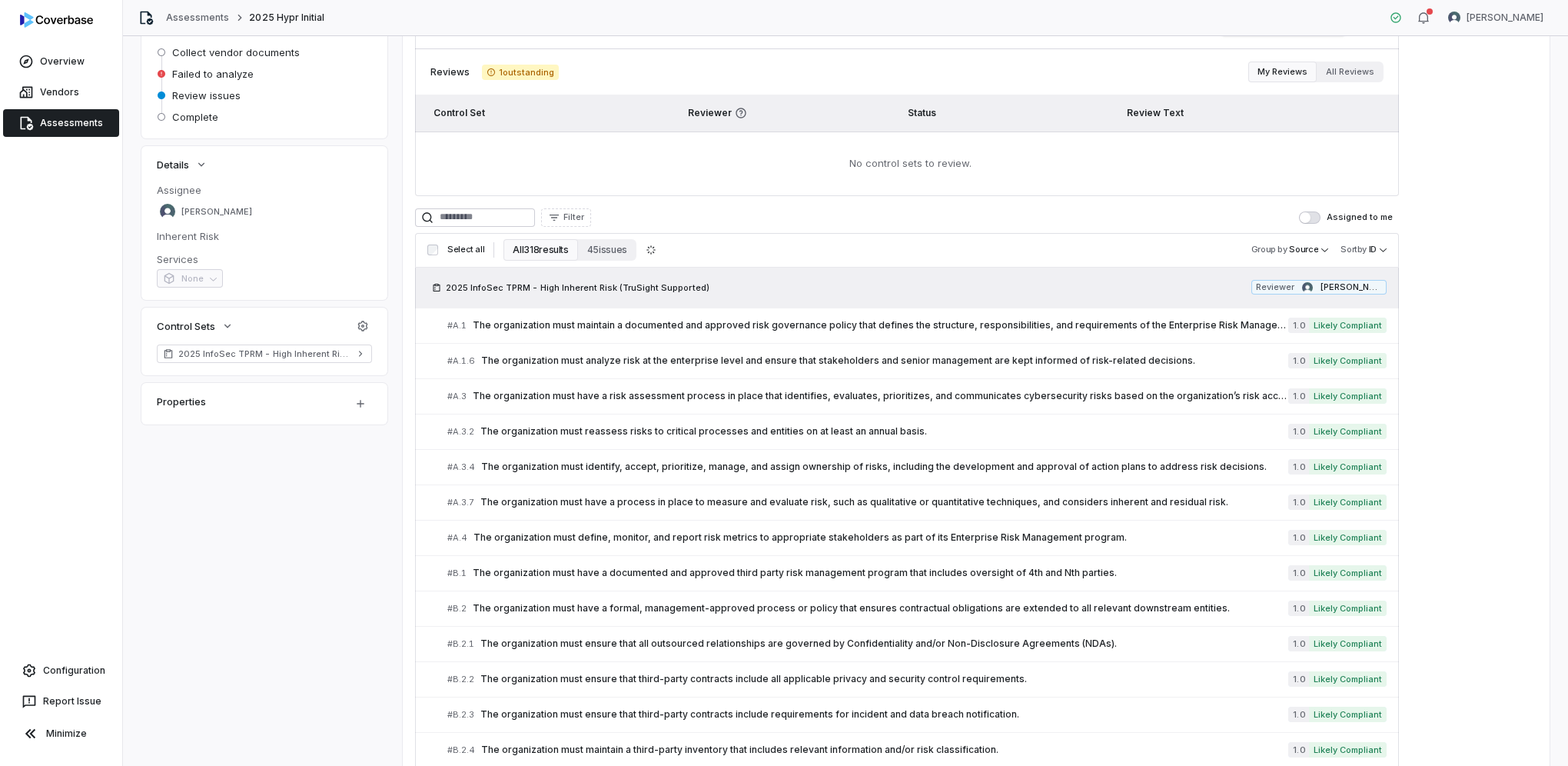
scroll to position [204, 0]
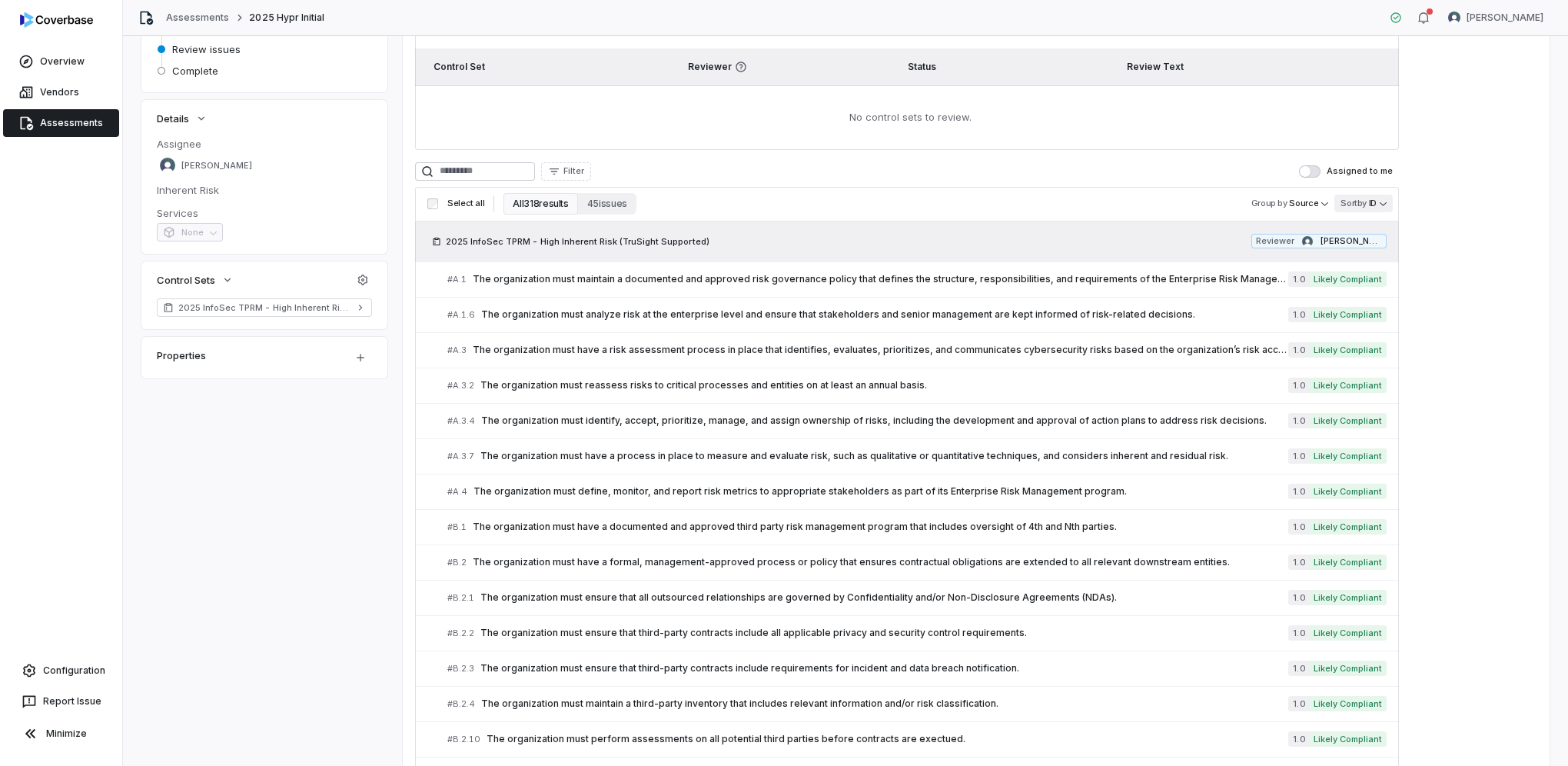
click at [1368, 202] on body "**********" at bounding box center [784, 383] width 1568 height 766
click at [1305, 201] on html "**********" at bounding box center [784, 383] width 1568 height 766
click at [1305, 201] on body "**********" at bounding box center [784, 383] width 1568 height 766
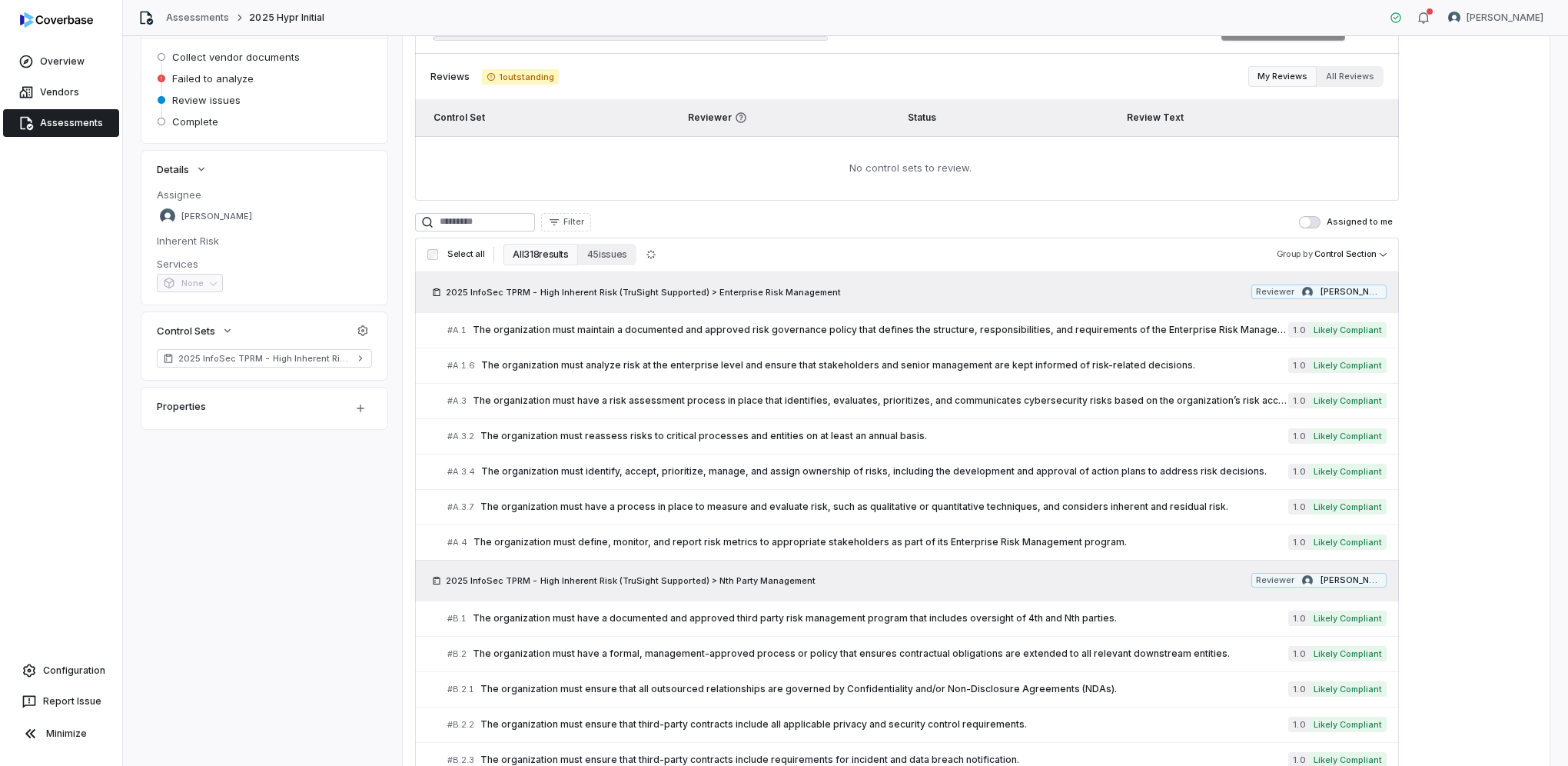
scroll to position [128, 0]
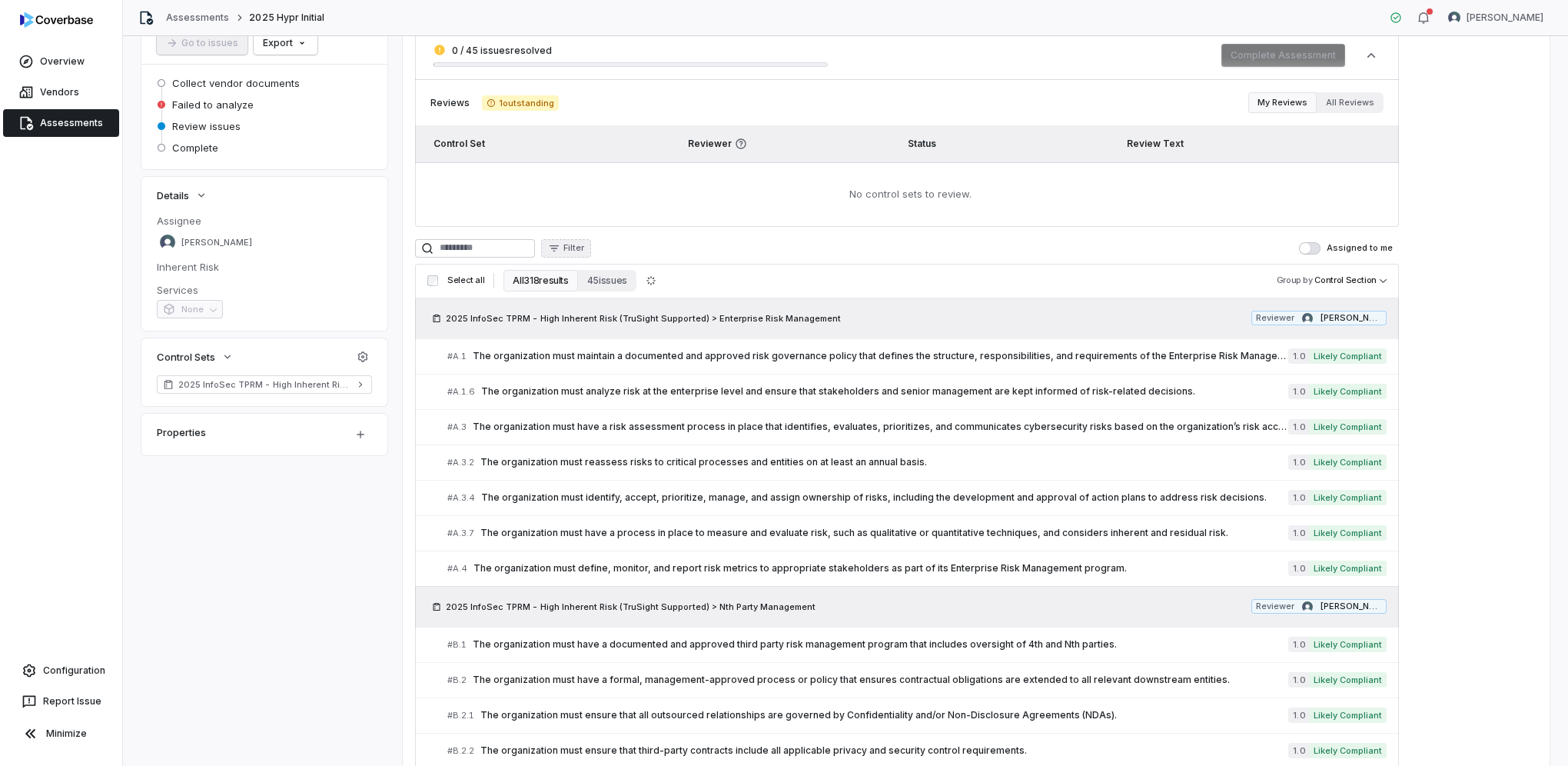
click at [584, 244] on span "Filter" at bounding box center [573, 248] width 21 height 12
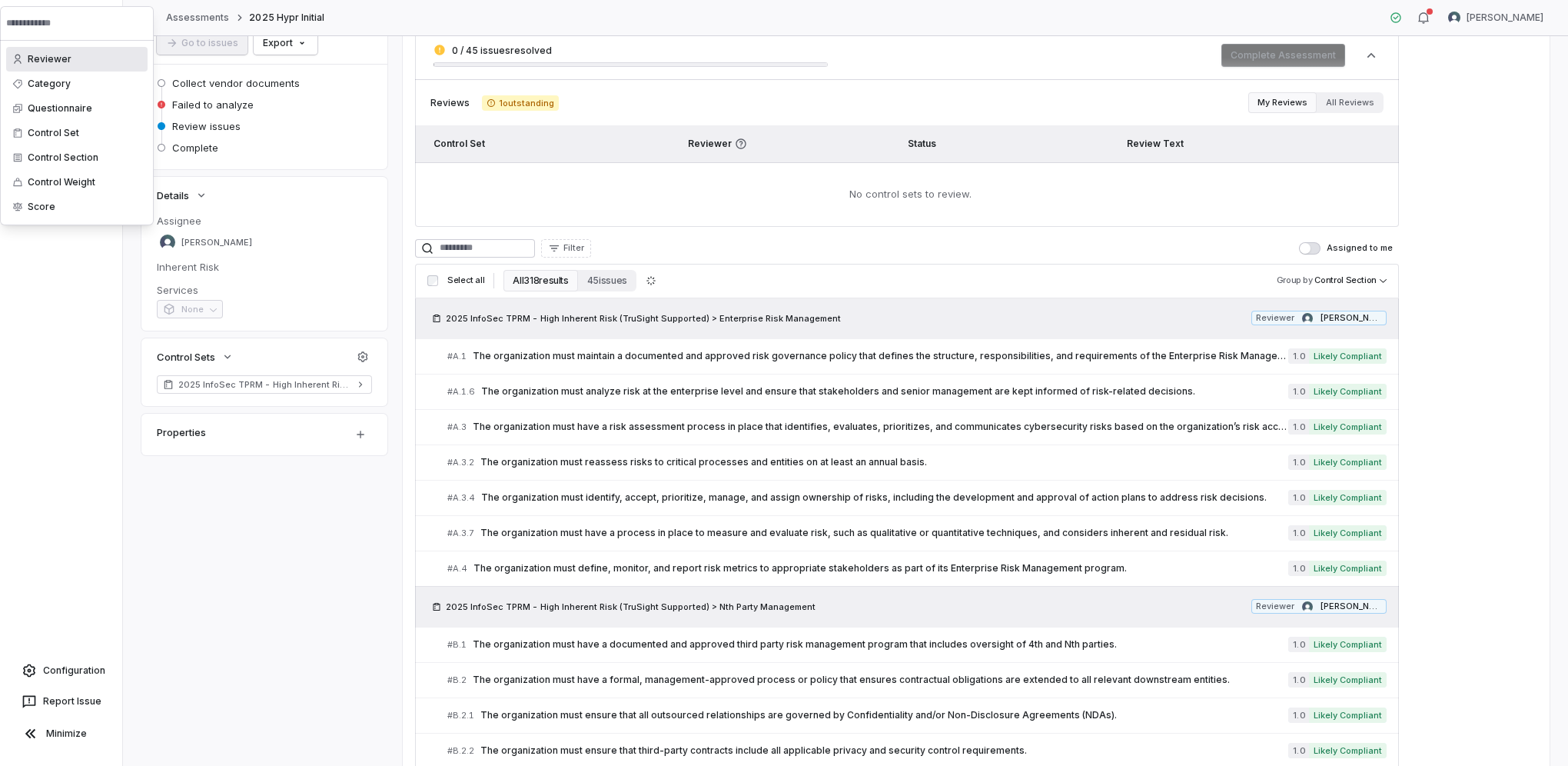
click at [808, 243] on html "**********" at bounding box center [784, 383] width 1568 height 766
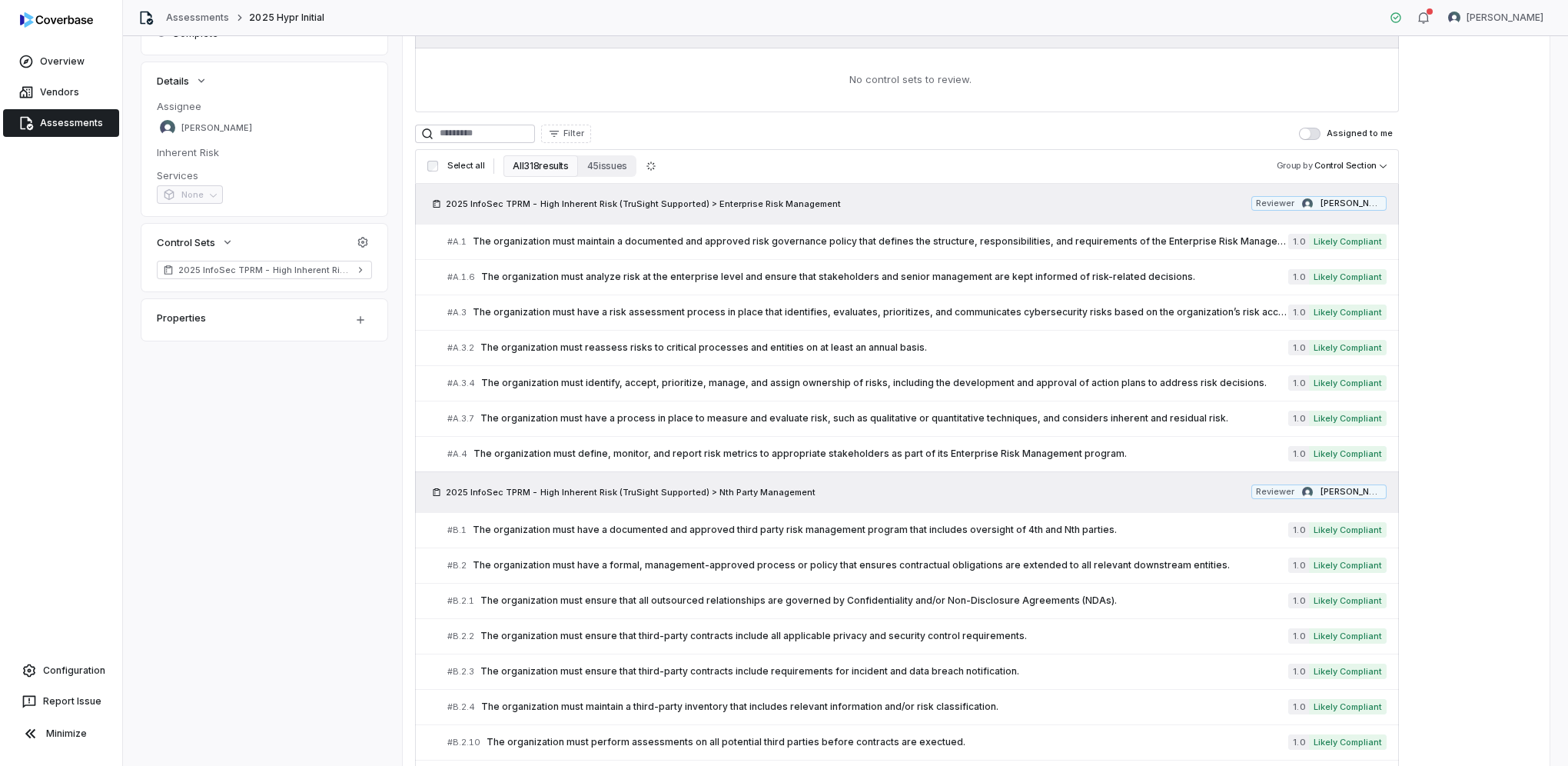
scroll to position [282, 0]
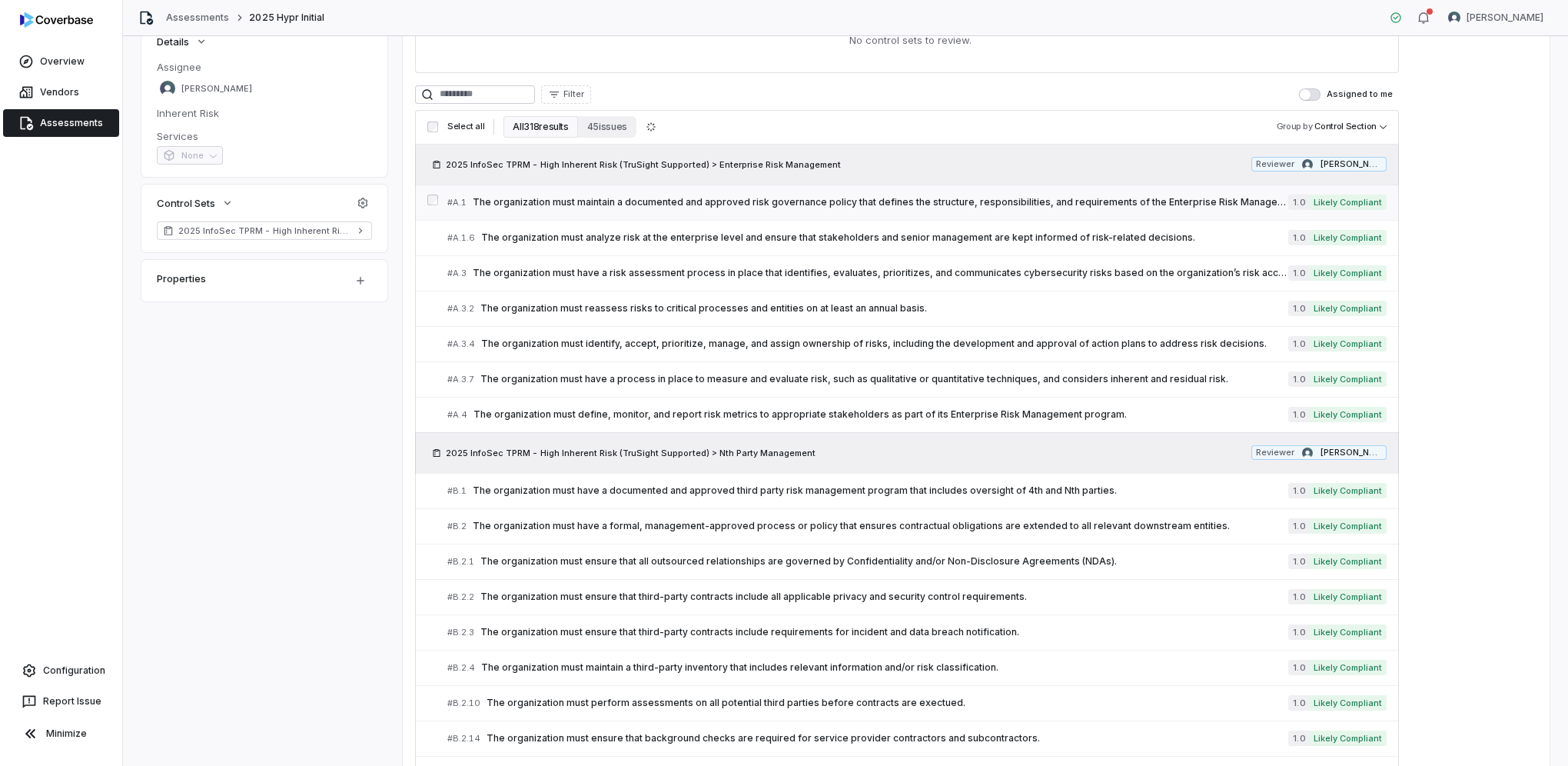
click at [1006, 205] on span "The organization must maintain a documented and approved risk governance policy…" at bounding box center [880, 202] width 816 height 12
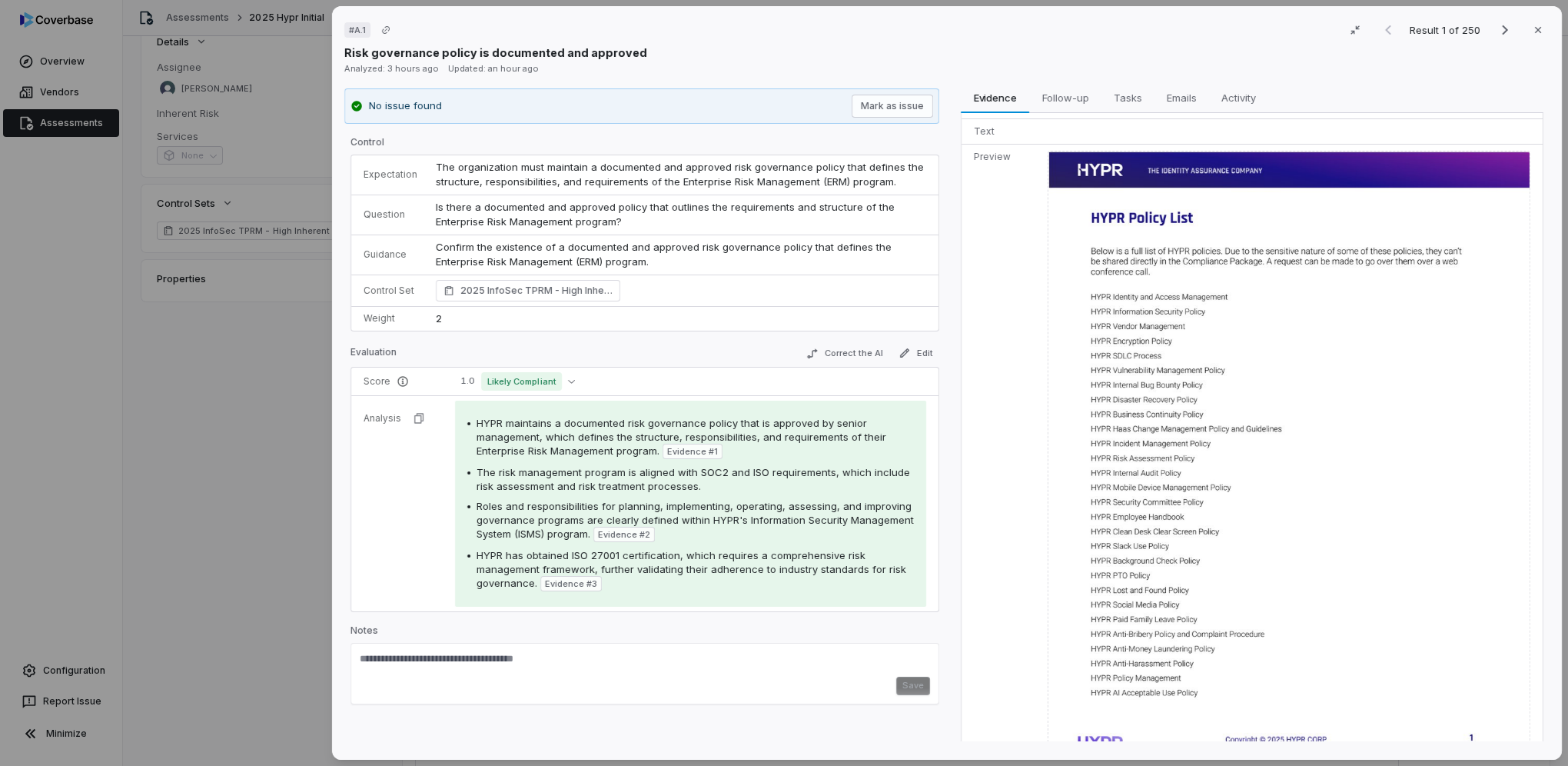
scroll to position [949, 0]
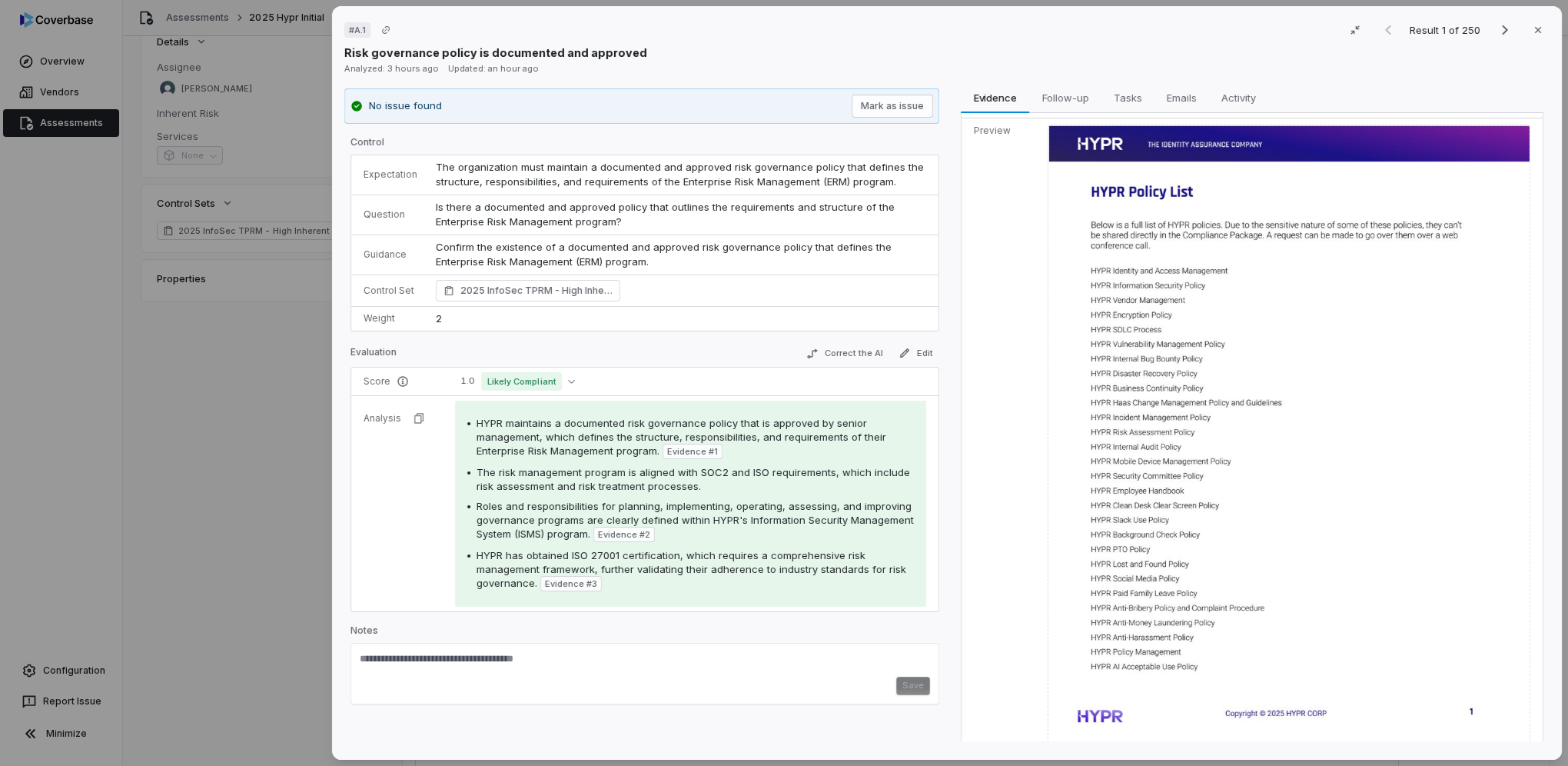
click at [177, 485] on div "# A.1 Result 1 of 250 Close Risk governance policy is documented and approved A…" at bounding box center [784, 383] width 1568 height 766
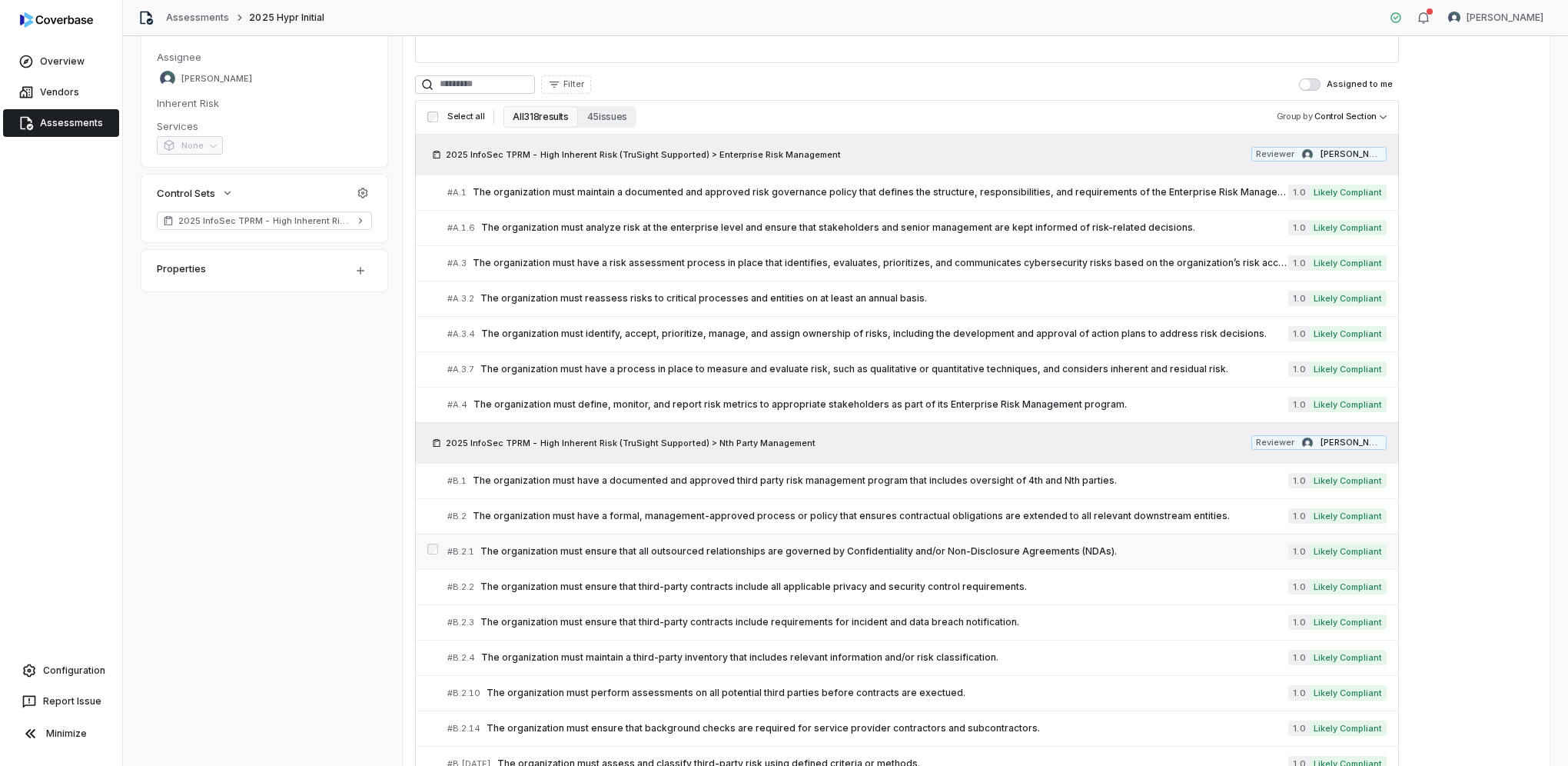
scroll to position [282, 0]
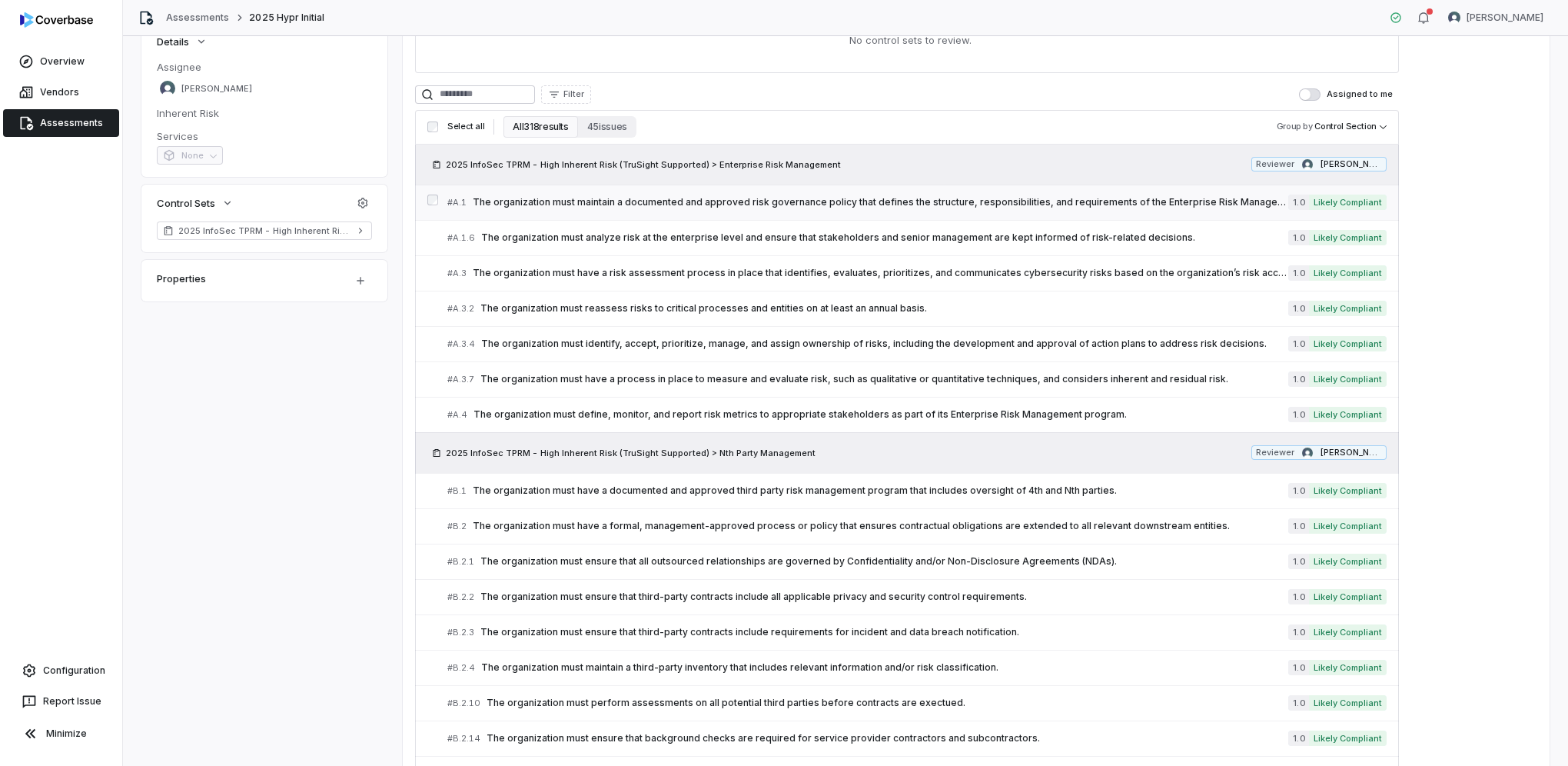
click at [1011, 196] on span "The organization must maintain a documented and approved risk governance policy…" at bounding box center [880, 202] width 816 height 12
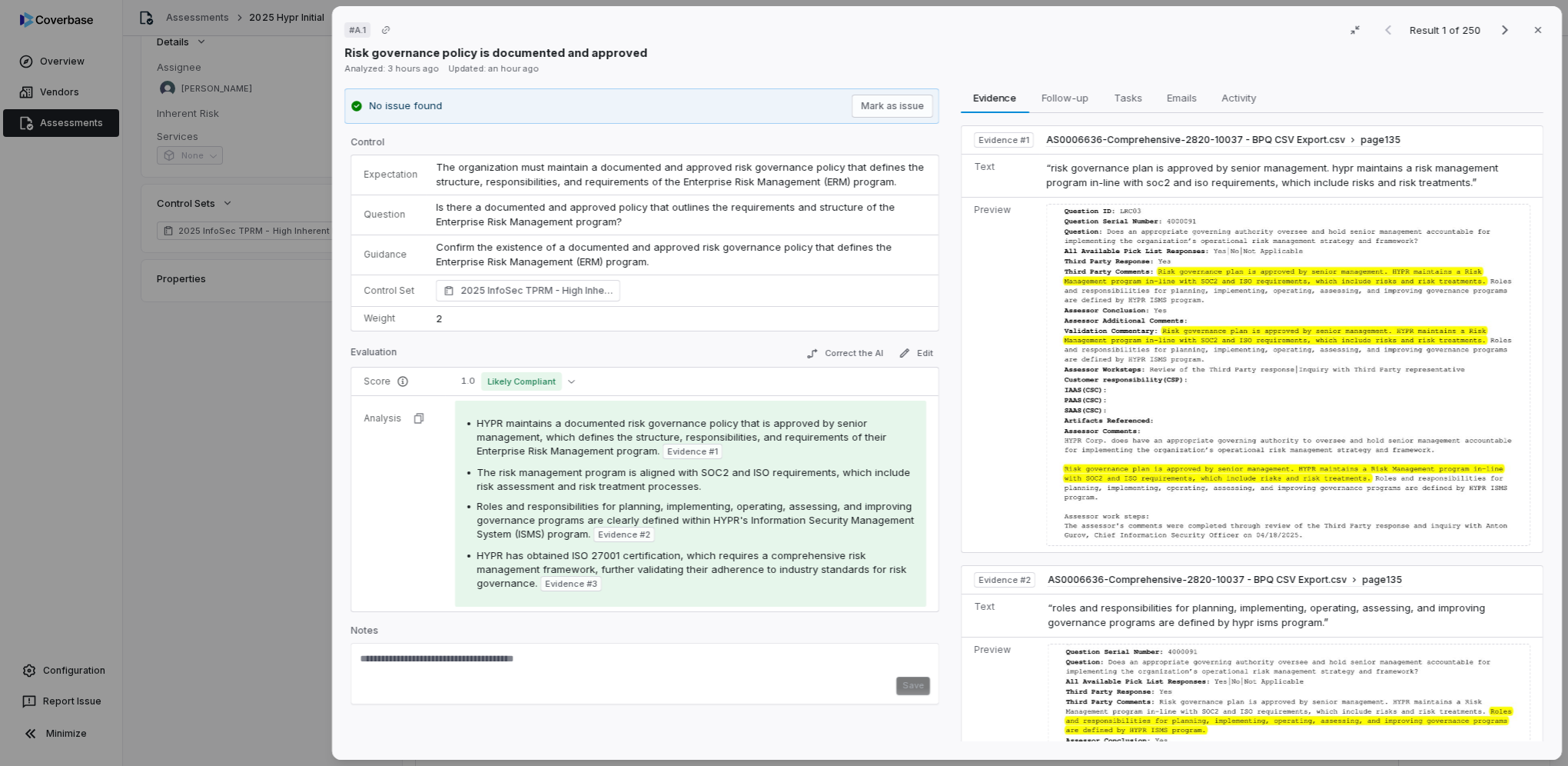
drag, startPoint x: 193, startPoint y: 490, endPoint x: 323, endPoint y: 480, distance: 130.4
click at [193, 490] on div "# A.1 Result 1 of 250 Close Risk governance policy is documented and approved A…" at bounding box center [784, 383] width 1568 height 766
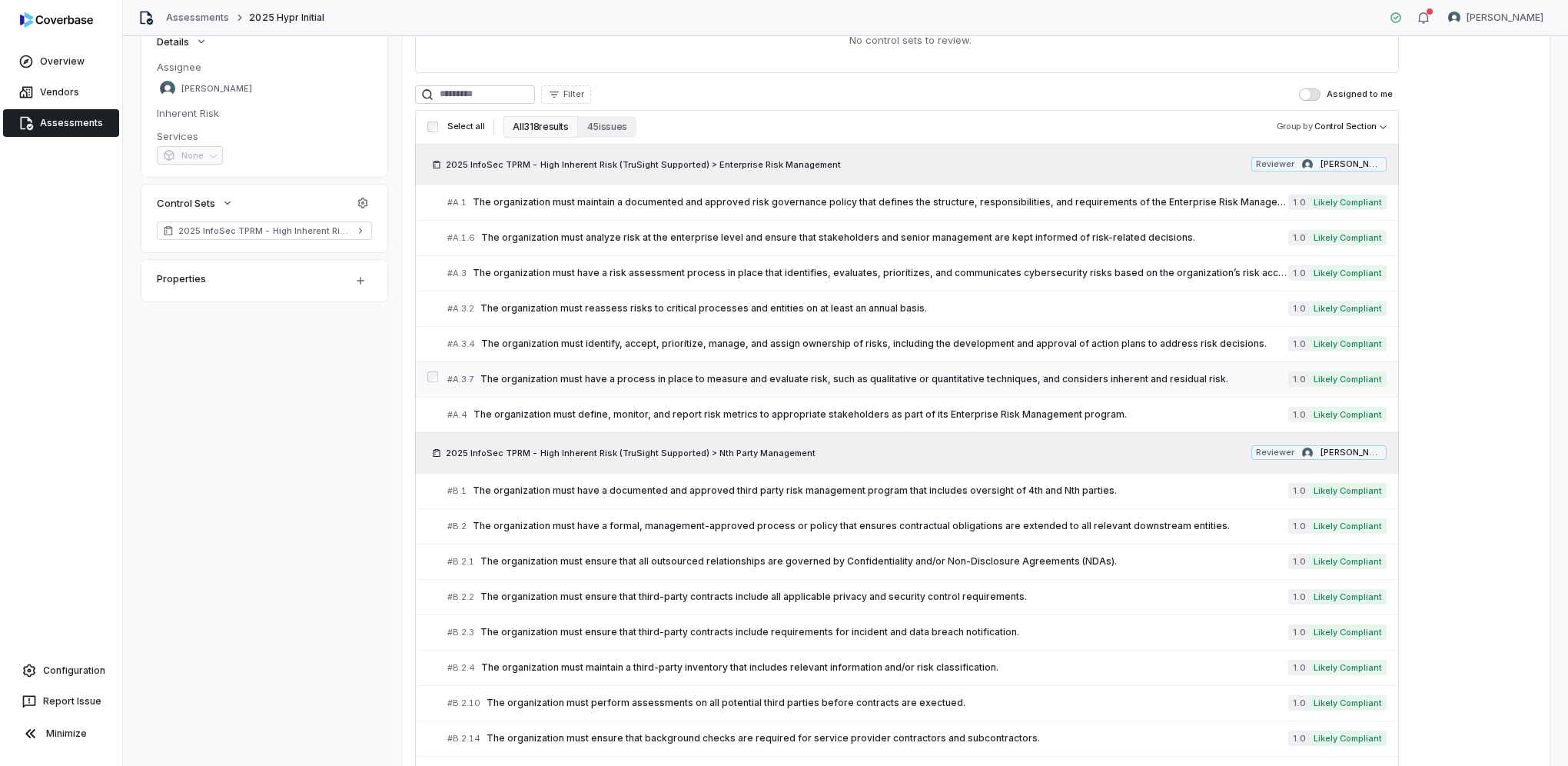
click at [906, 373] on span "The organization must have a process in place to measure and evaluate risk, suc…" at bounding box center [884, 379] width 808 height 12
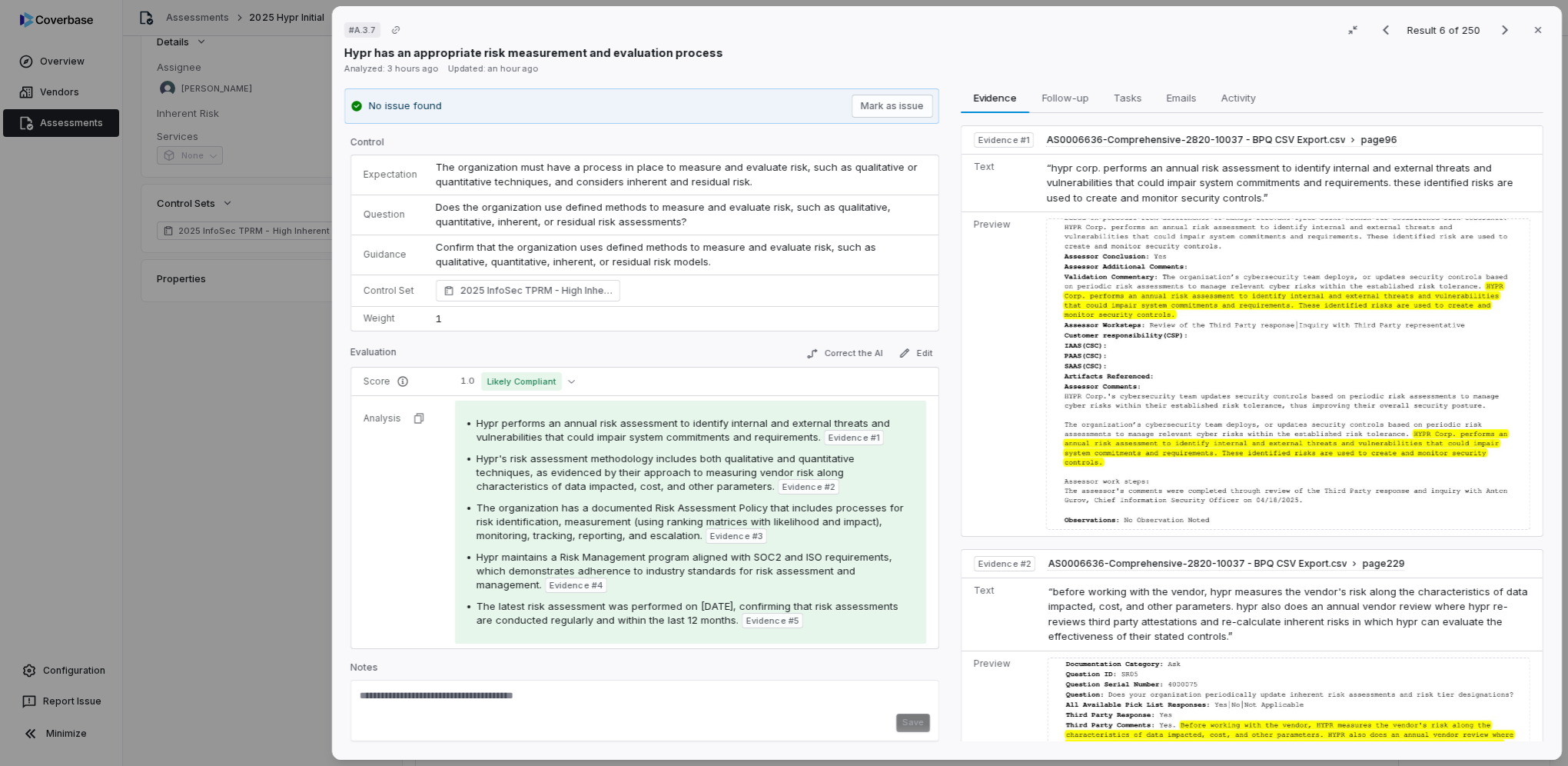
drag, startPoint x: 278, startPoint y: 475, endPoint x: 291, endPoint y: 474, distance: 13.0
click at [278, 475] on div "# A.3.7 Result 6 of 250 Close Hypr has an appropriate risk measurement and eval…" at bounding box center [784, 383] width 1568 height 766
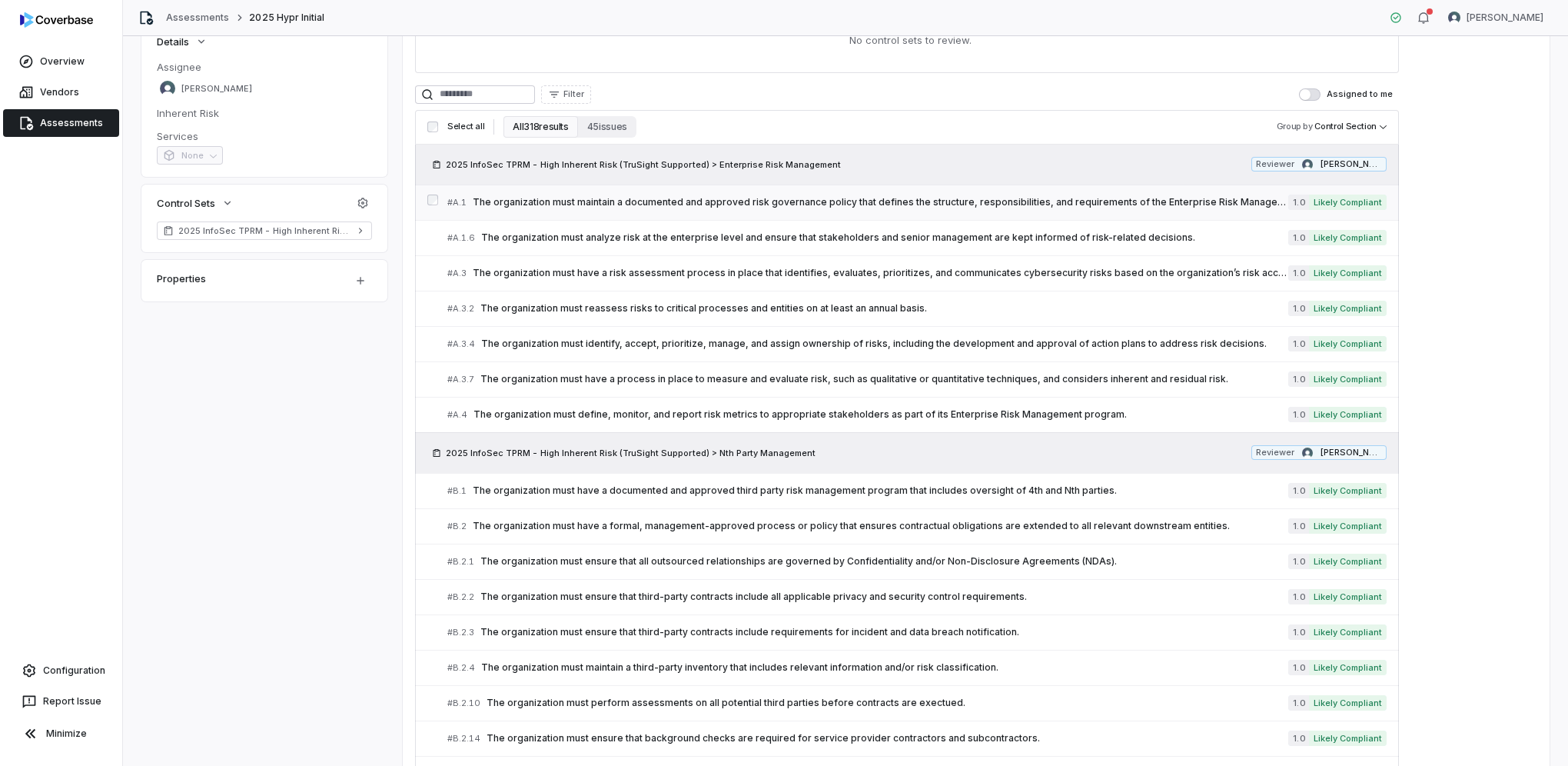
click at [922, 204] on span "The organization must maintain a documented and approved risk governance policy…" at bounding box center [880, 202] width 816 height 12
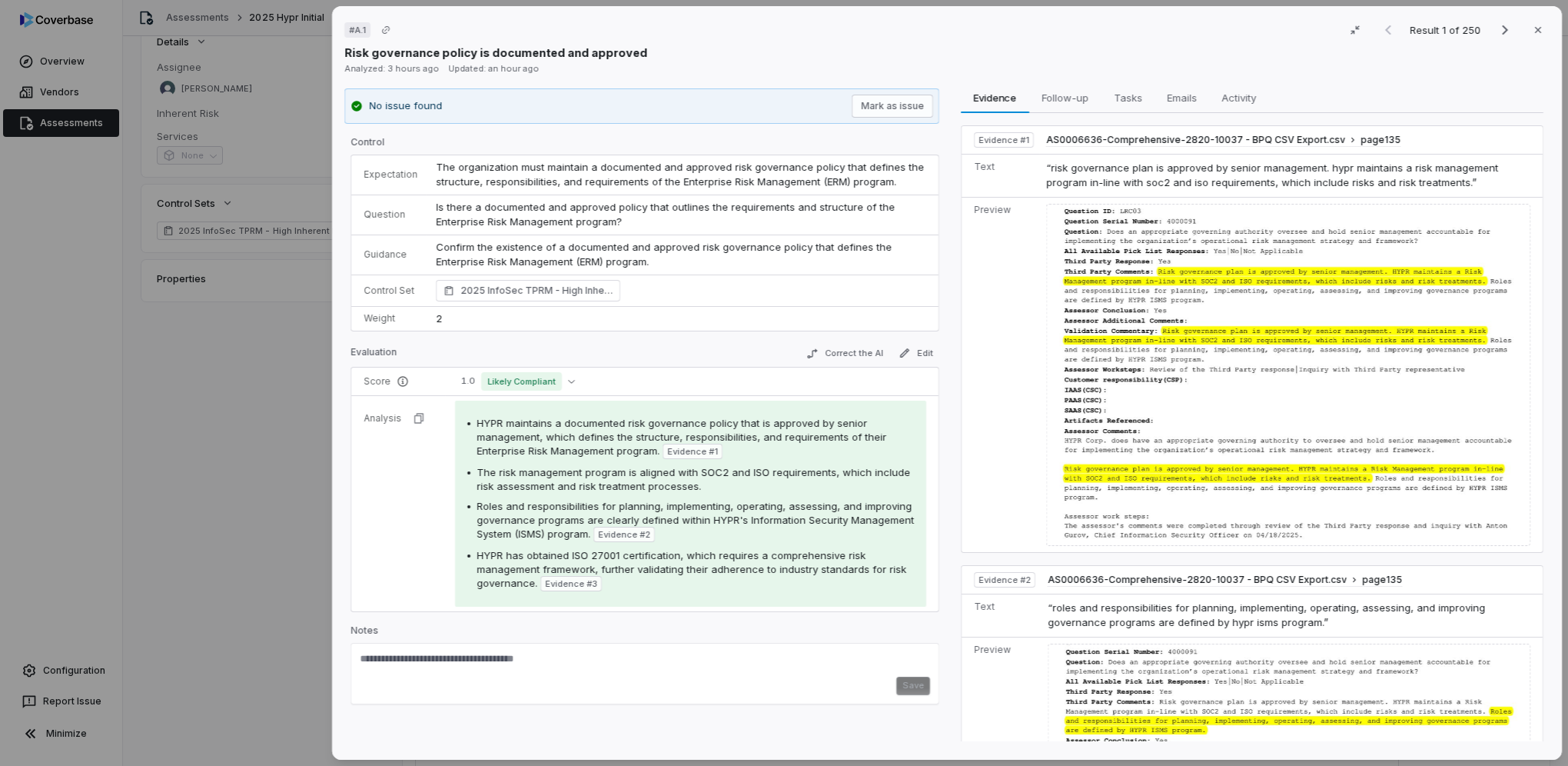
click at [205, 522] on div "# A.1 Result 1 of 250 Close Risk governance policy is documented and approved A…" at bounding box center [784, 383] width 1568 height 766
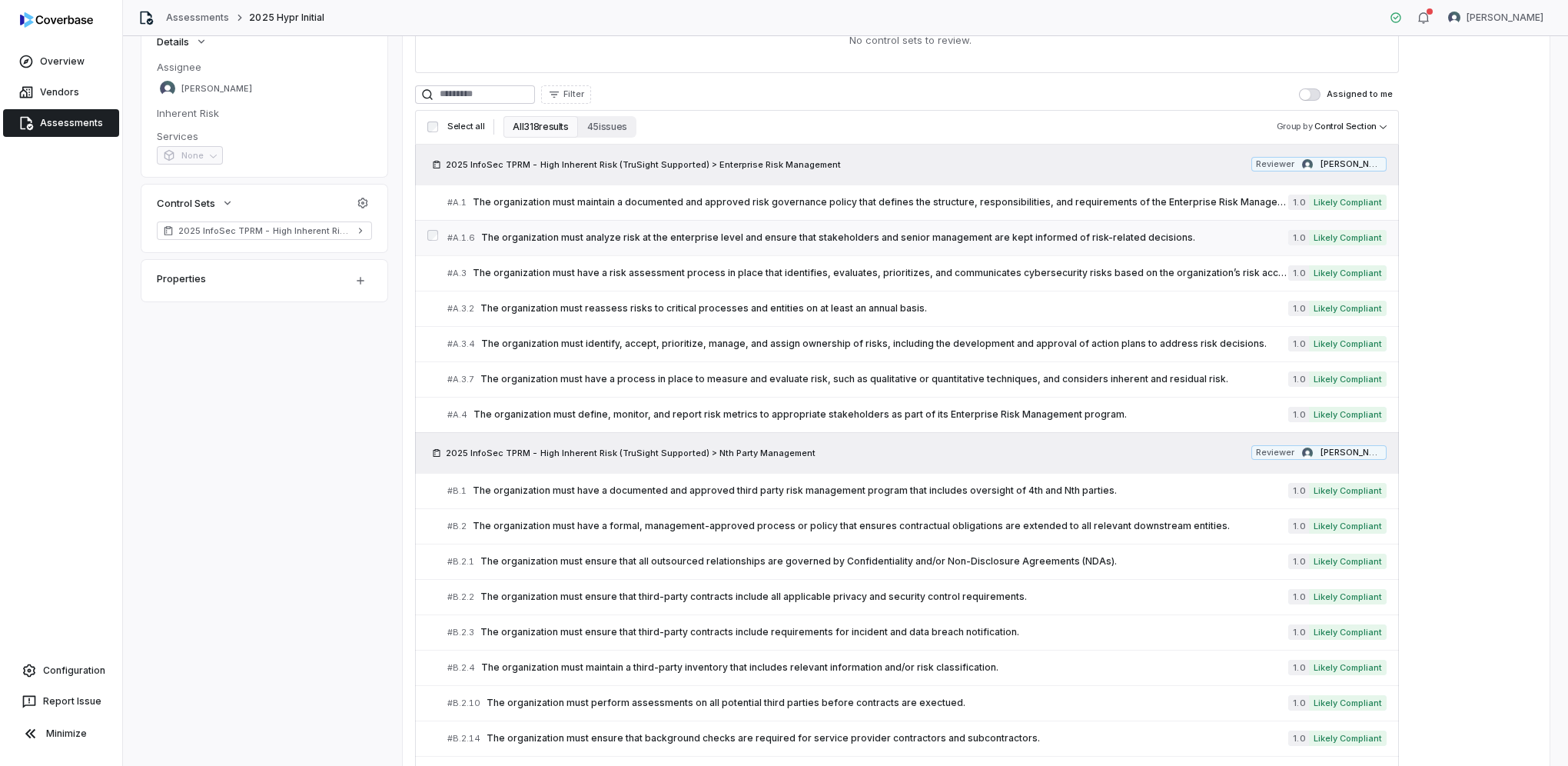
click at [708, 243] on div "# A.1.6 The organization must analyze risk at the enterprise level and ensure t…" at bounding box center [867, 238] width 841 height 16
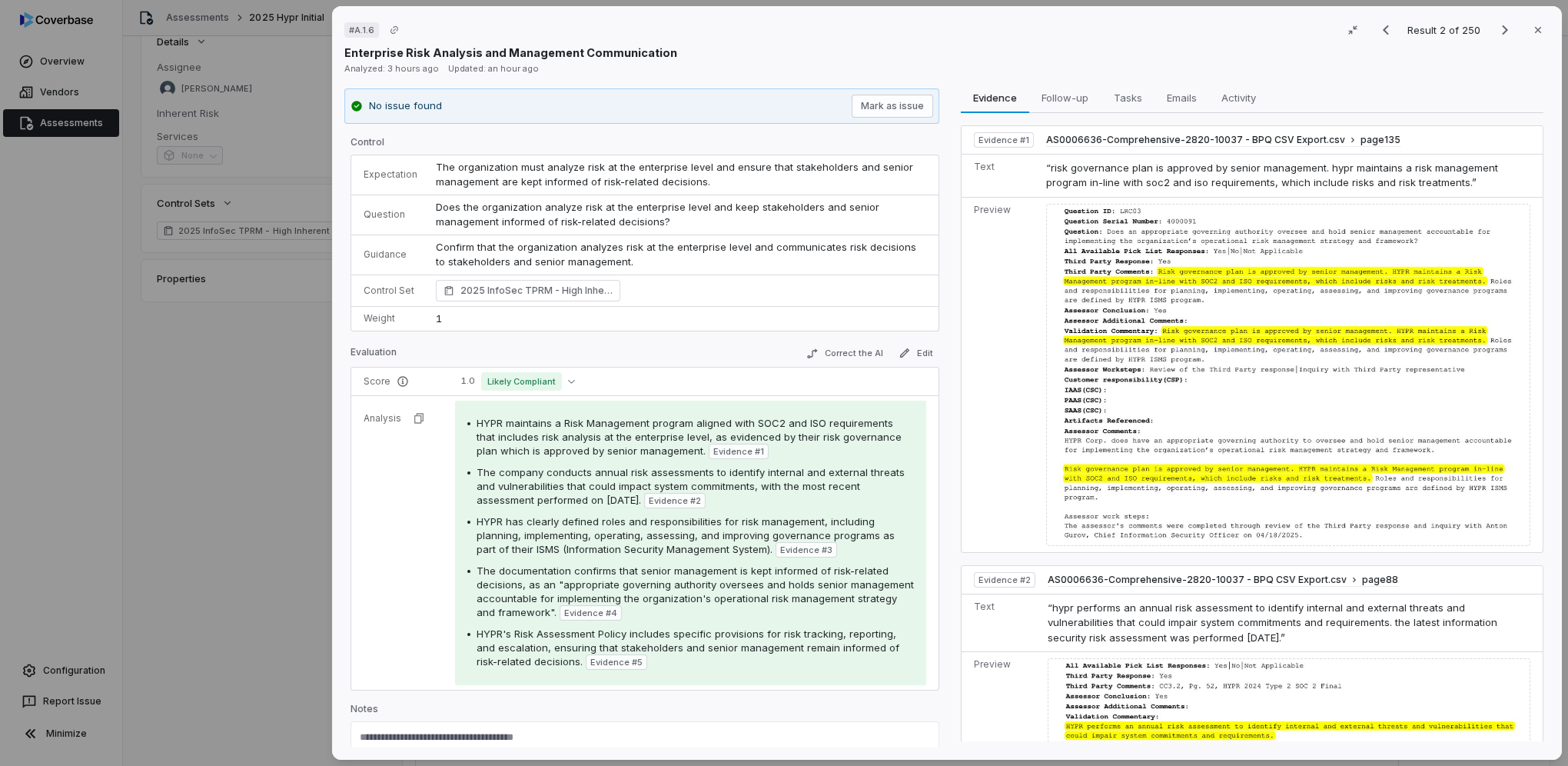
drag, startPoint x: 232, startPoint y: 496, endPoint x: 250, endPoint y: 492, distance: 18.4
click at [232, 496] on div "# A.1.6 Result 2 of 250 Close Enterprise Risk Analysis and Management Communica…" at bounding box center [784, 383] width 1568 height 766
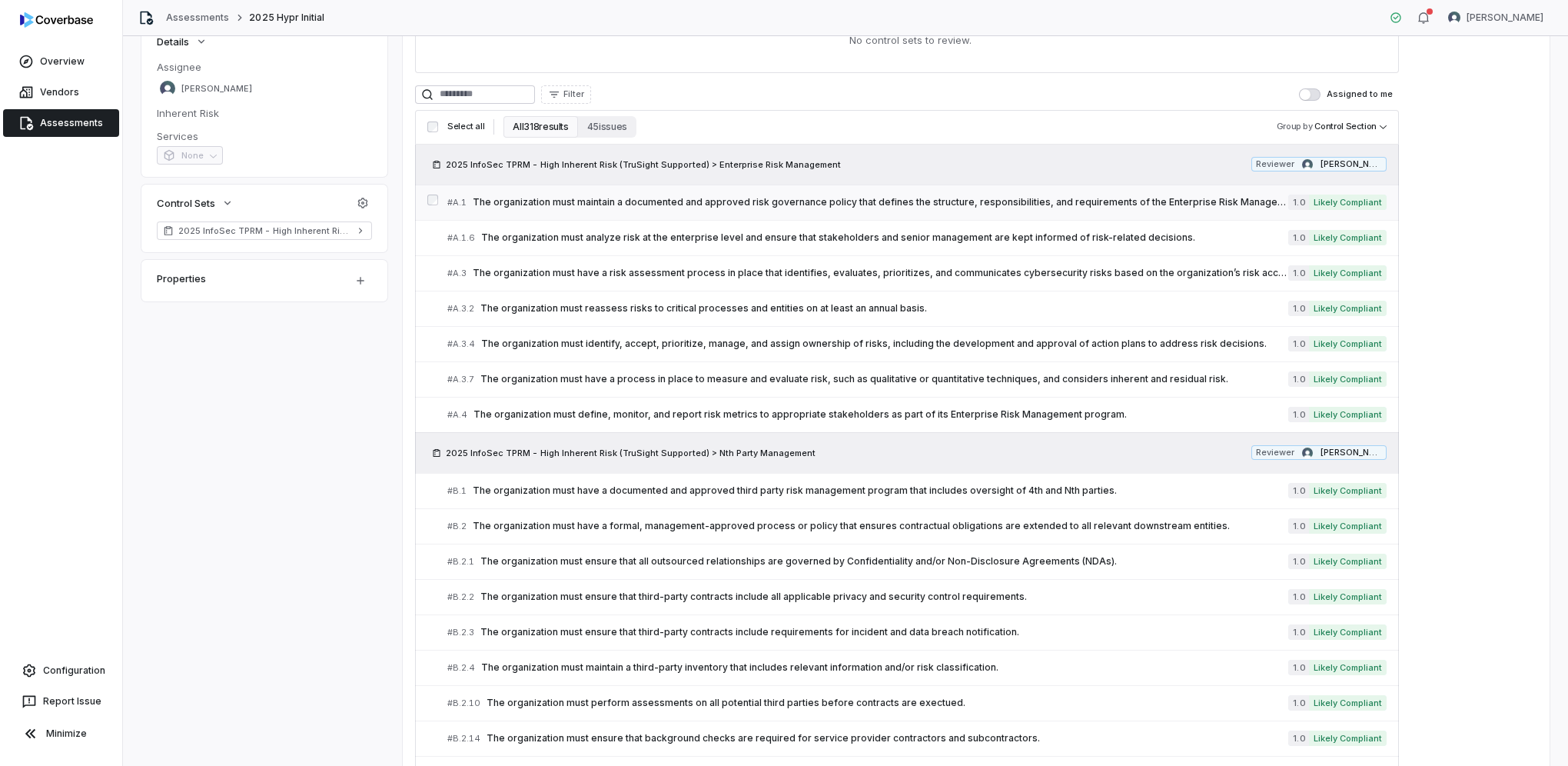
click at [916, 209] on div "# A.1 The organization must maintain a documented and approved risk governance …" at bounding box center [867, 202] width 841 height 16
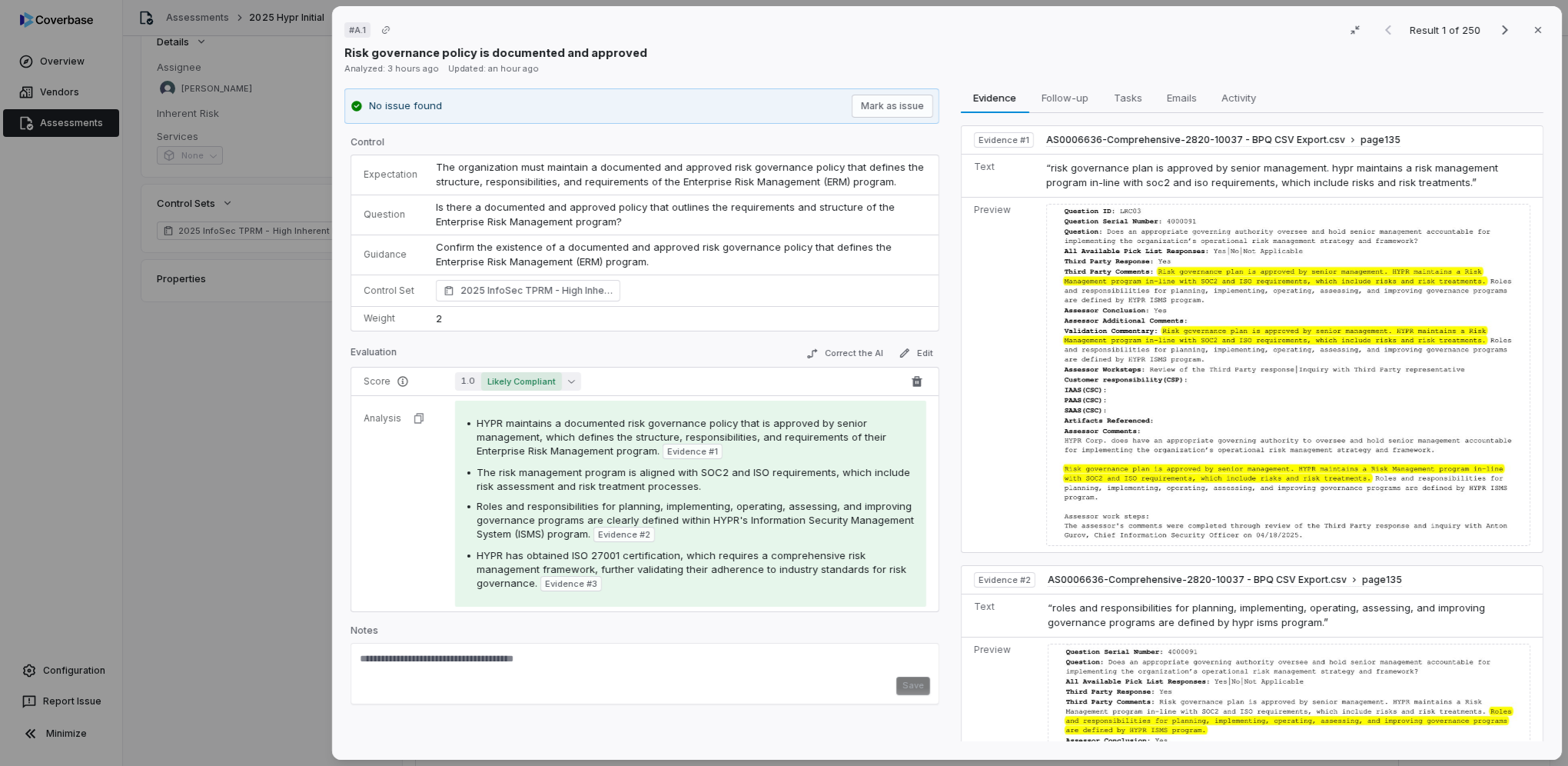
click at [569, 384] on button "1.0 Likely Compliant" at bounding box center [517, 381] width 126 height 19
click at [610, 352] on div "Evaluation Correct the AI Edit" at bounding box center [644, 355] width 589 height 23
click at [212, 495] on div "# A.1 Result 1 of 250 Close Risk governance policy is documented and approved A…" at bounding box center [784, 383] width 1568 height 766
